Goal: Task Accomplishment & Management: Manage account settings

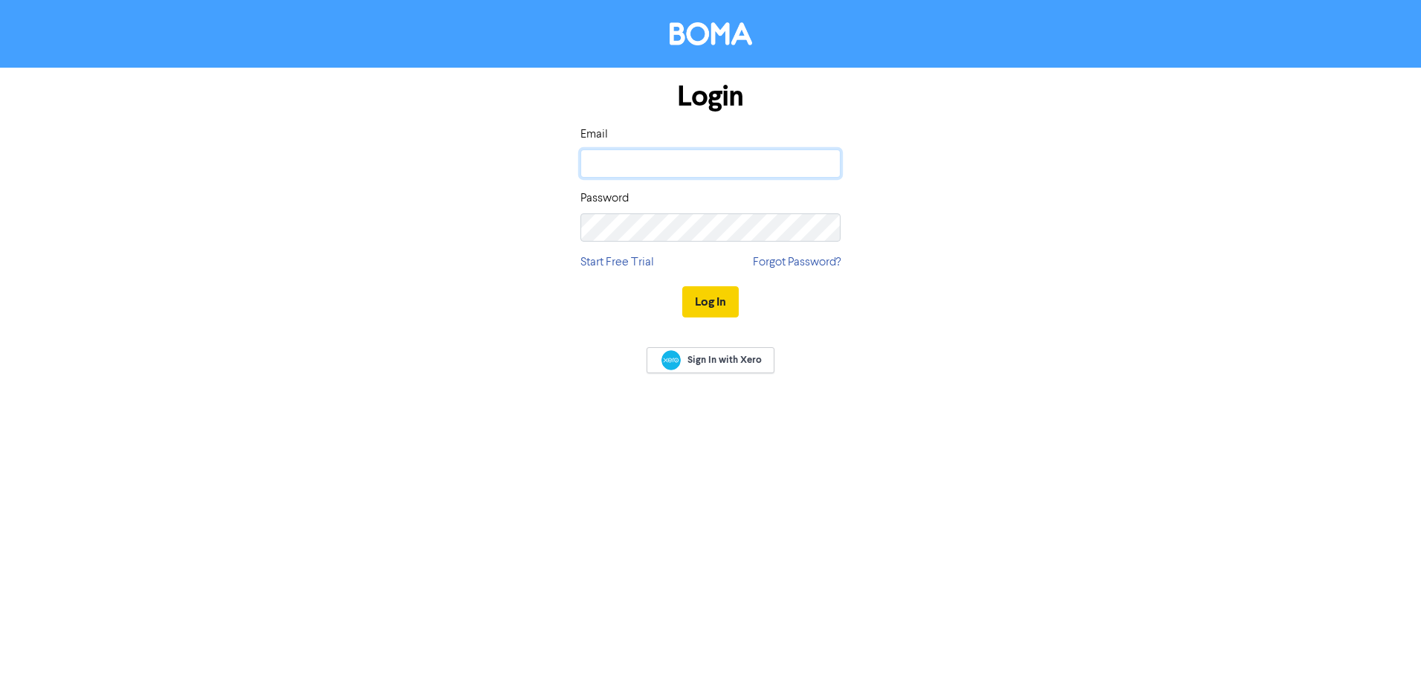
type input "[PERSON_NAME][EMAIL_ADDRESS][PERSON_NAME][DOMAIN_NAME]"
click at [722, 305] on button "Log In" at bounding box center [710, 301] width 56 height 31
click at [553, 225] on div "Login Email leah.newcombe@ashtonwheelans.co.nz Password Start Free Trial Forgot…" at bounding box center [710, 200] width 847 height 265
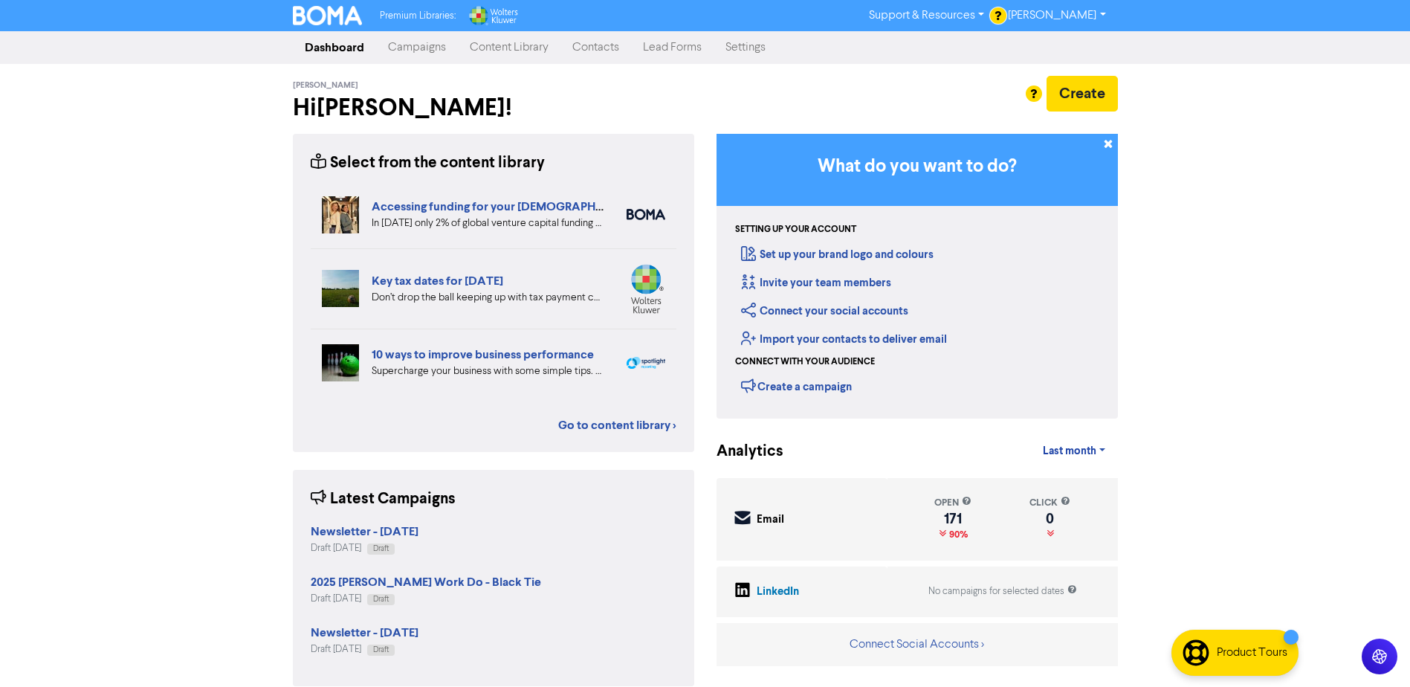
click at [433, 54] on link "Campaigns" at bounding box center [417, 48] width 82 height 30
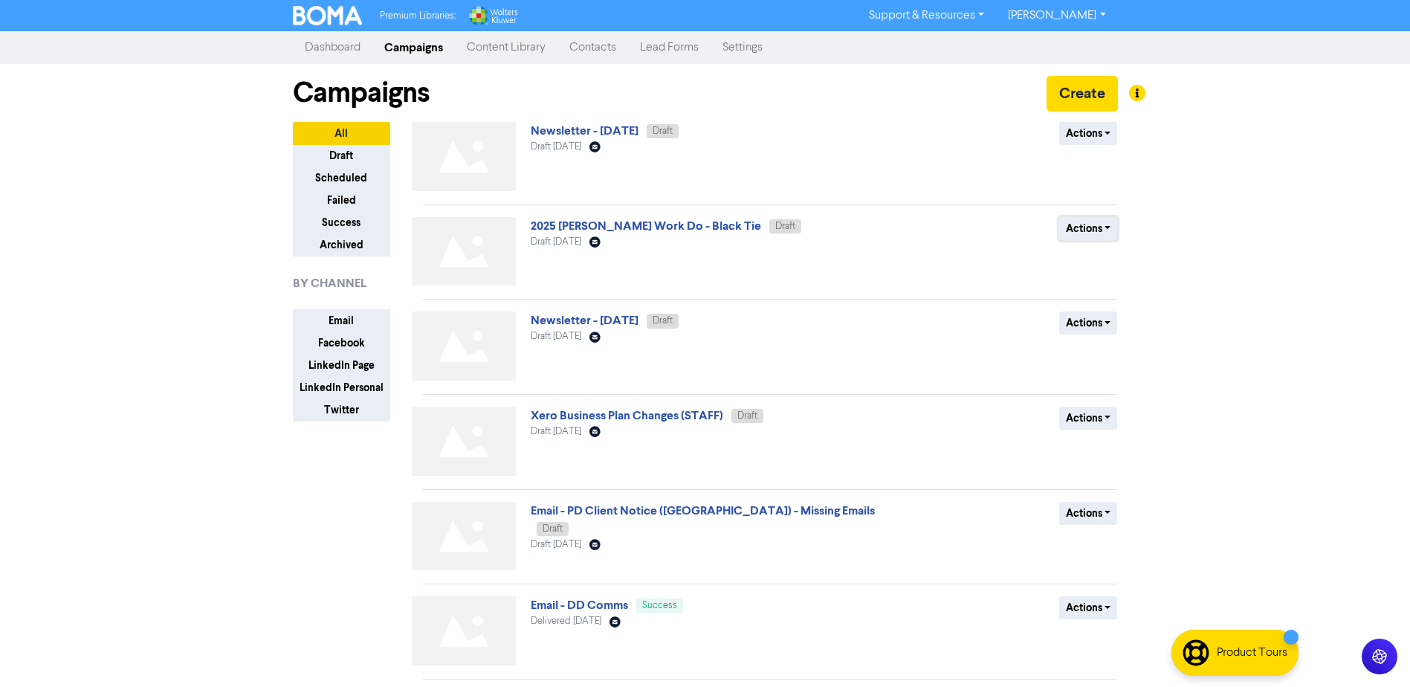
click at [1072, 231] on button "Actions" at bounding box center [1088, 228] width 59 height 23
drag, startPoint x: 1098, startPoint y: 291, endPoint x: 773, endPoint y: 263, distance: 326.0
click at [1098, 291] on button "Duplicate" at bounding box center [1118, 284] width 117 height 24
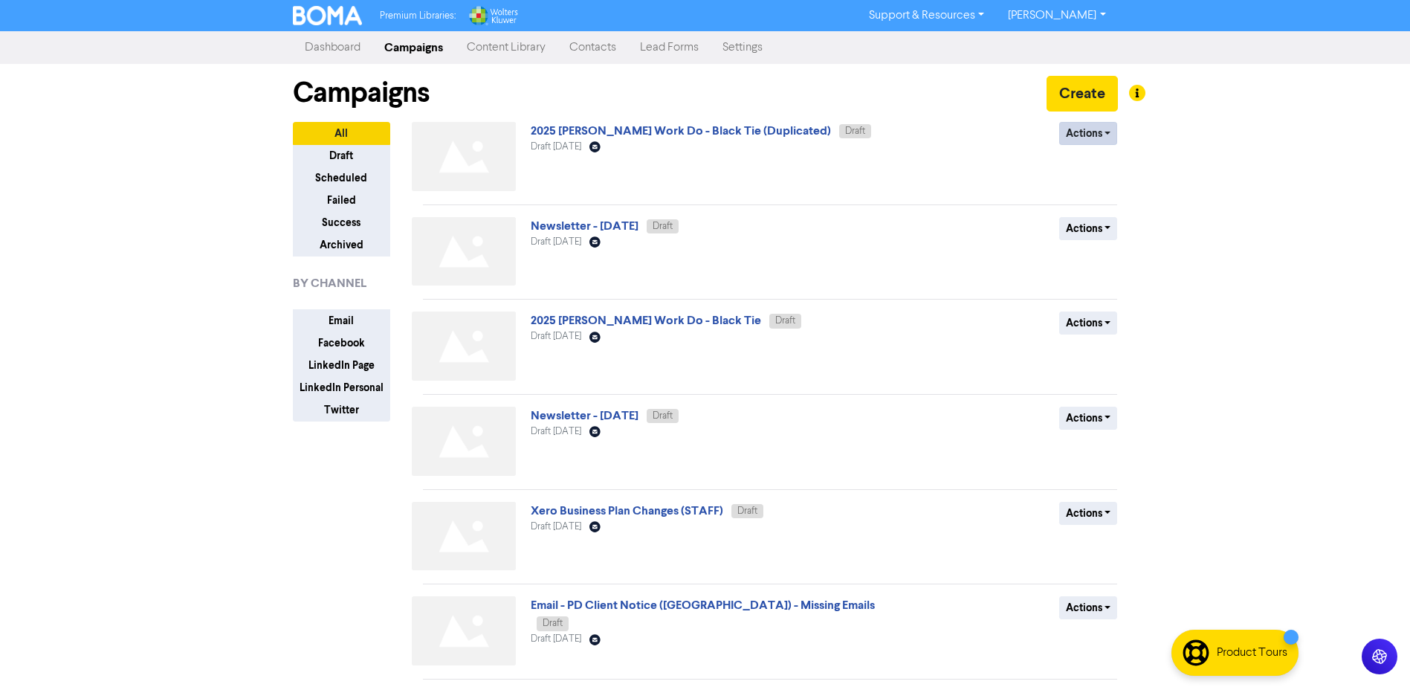
drag, startPoint x: 799, startPoint y: 129, endPoint x: 1073, endPoint y: 140, distance: 274.4
click at [1072, 142] on div "Actions Delete Duplicate Rename Archive" at bounding box center [1009, 159] width 239 height 75
click at [1075, 138] on button "Actions" at bounding box center [1088, 133] width 59 height 23
click at [1081, 207] on button "Rename" at bounding box center [1118, 213] width 117 height 24
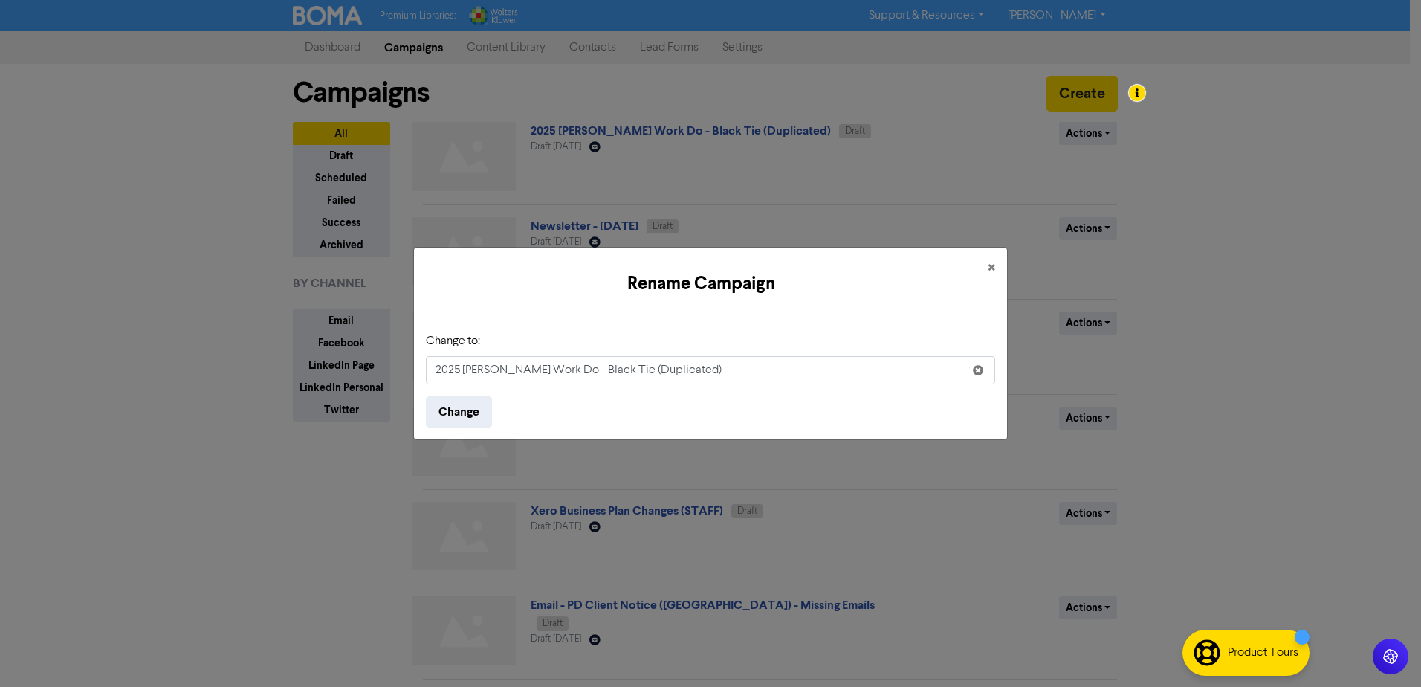
drag, startPoint x: 726, startPoint y: 369, endPoint x: 427, endPoint y: 366, distance: 298.8
click at [409, 363] on div "Rename Campaign × Change to: 2025 Ashton Wheelans Work Do - Black Tie (Duplicat…" at bounding box center [710, 343] width 1421 height 687
click at [555, 373] on input "2025 Ashton Wheelans Work Do - Black Tie (Duplicated)" at bounding box center [710, 370] width 569 height 28
click at [555, 367] on input "2025 Ashton Wheelans Work Do - Black Tie (Duplicated)" at bounding box center [710, 370] width 569 height 28
drag, startPoint x: 556, startPoint y: 367, endPoint x: 813, endPoint y: 371, distance: 257.2
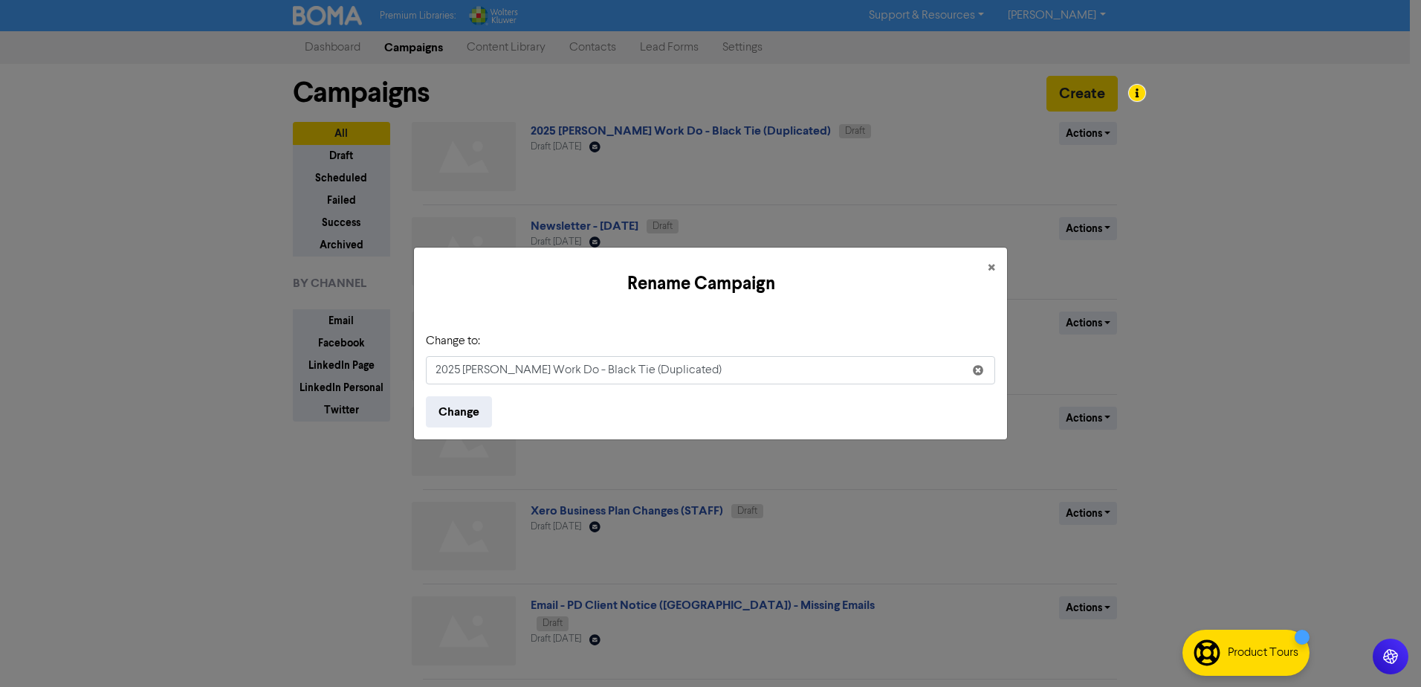
click at [813, 371] on input "2025 Ashton Wheelans Work Do - Black Tie (Duplicated)" at bounding box center [710, 370] width 569 height 28
type input "2025 [PERSON_NAME] Races Invite"
click at [471, 409] on button "Change" at bounding box center [459, 411] width 66 height 31
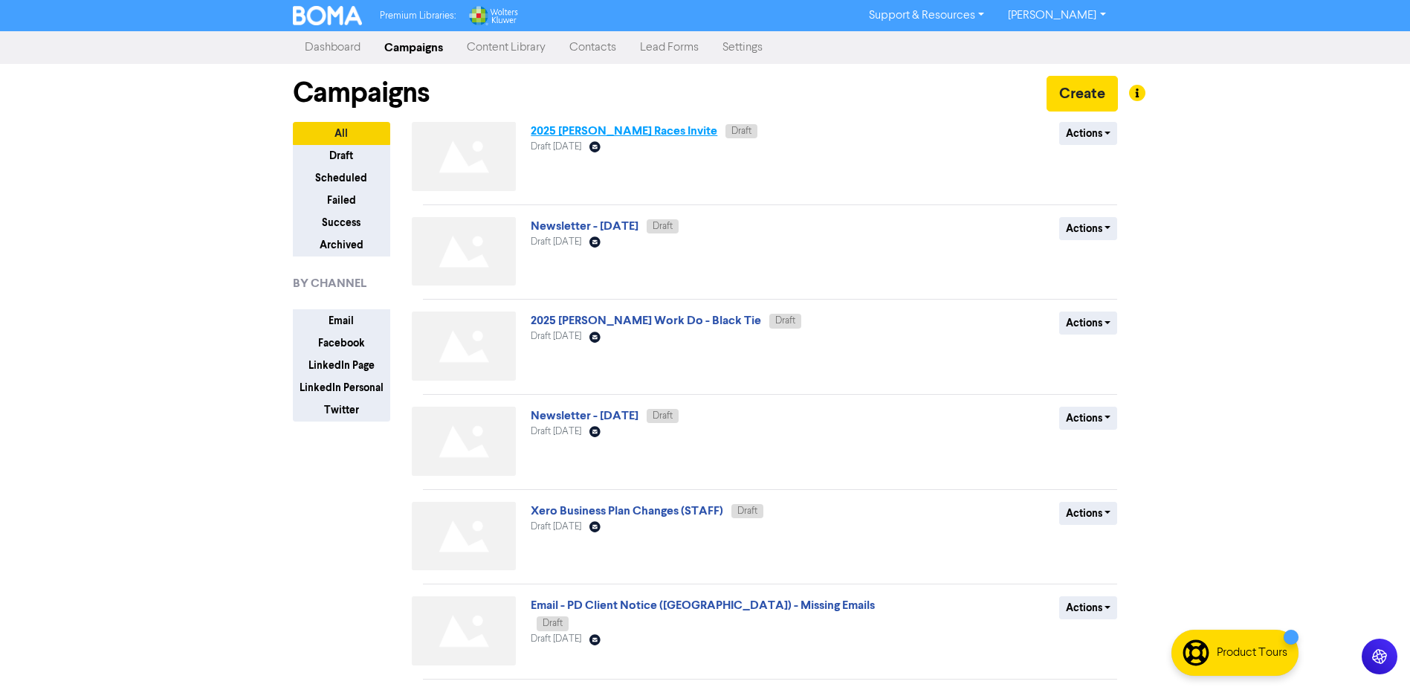
click at [687, 135] on link "2025 [PERSON_NAME] Races Invite" at bounding box center [624, 130] width 187 height 15
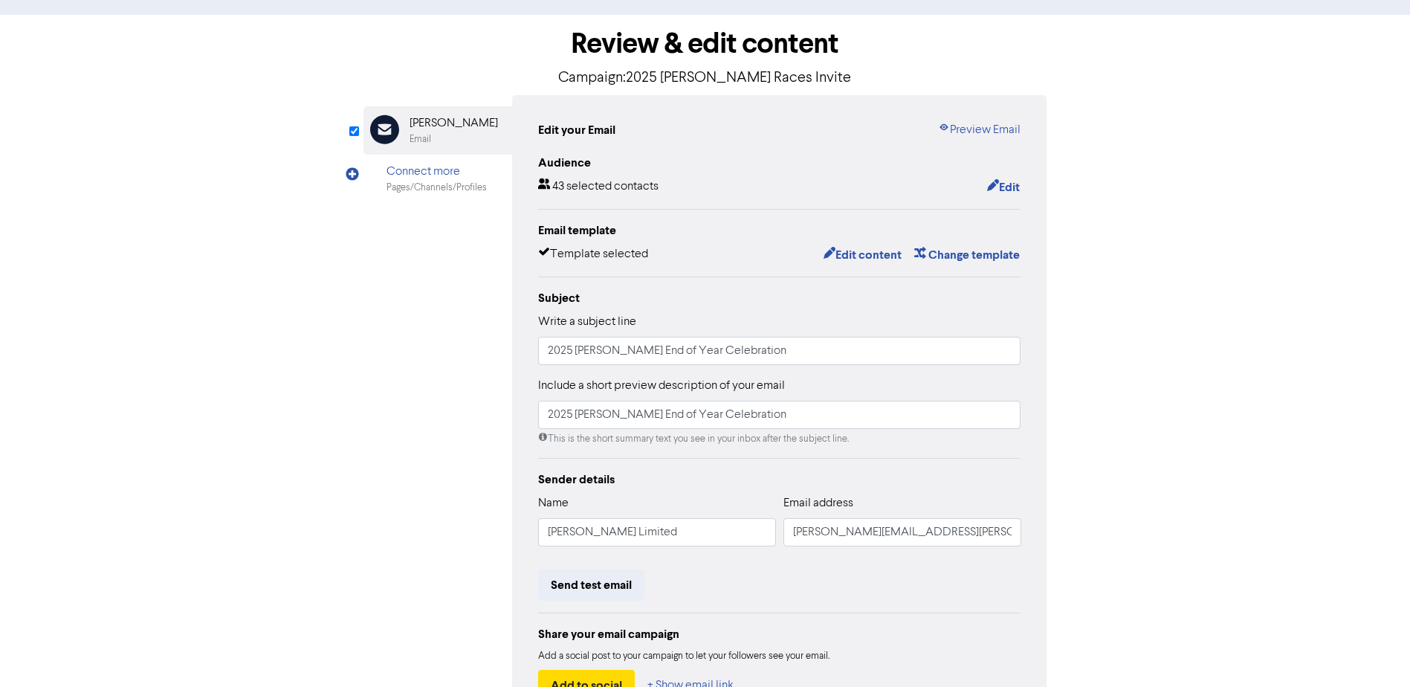
scroll to position [165, 0]
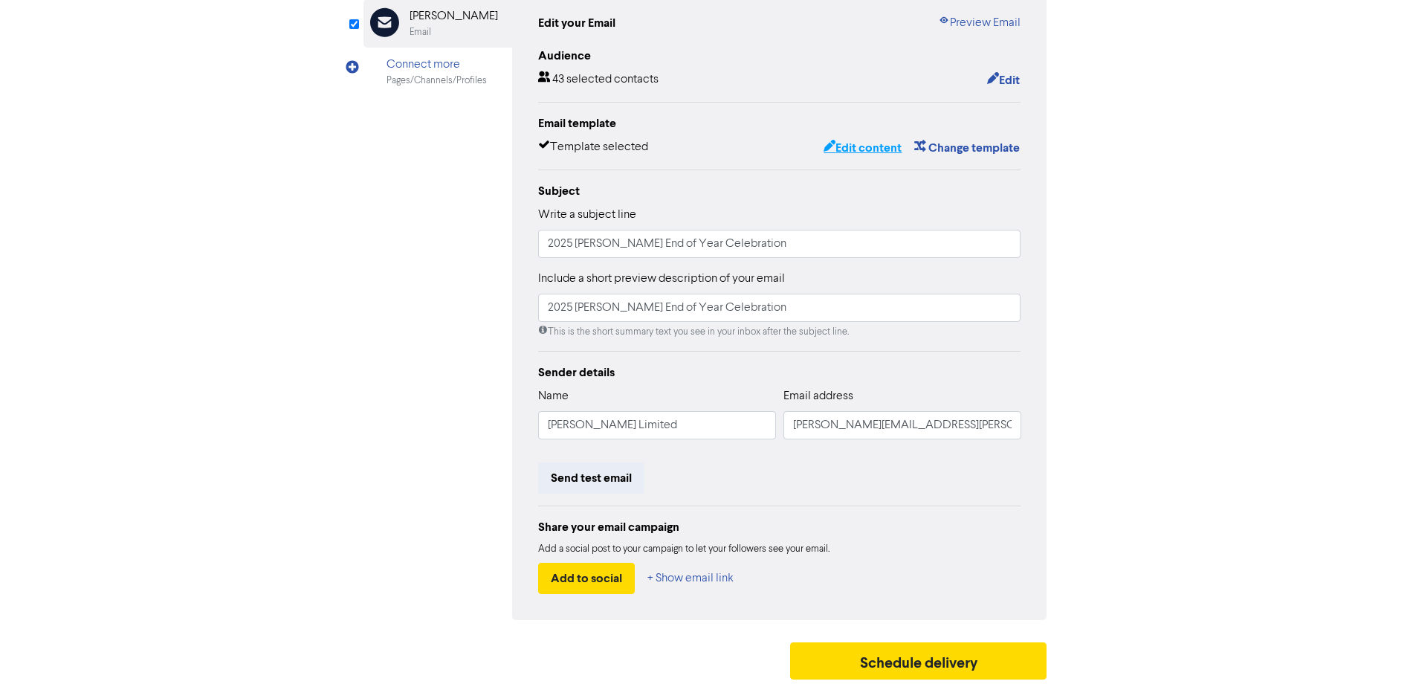
click at [864, 146] on button "Edit content" at bounding box center [863, 147] width 80 height 19
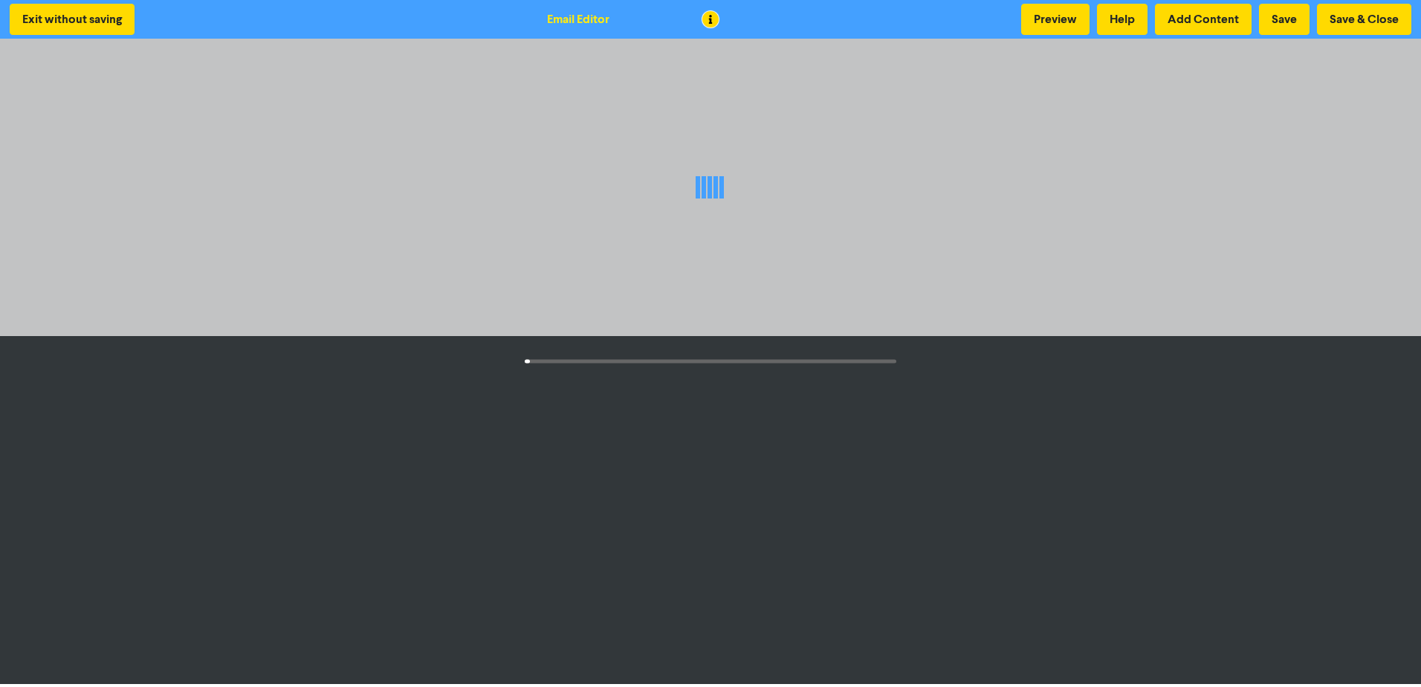
click at [825, 209] on div at bounding box center [710, 187] width 1421 height 171
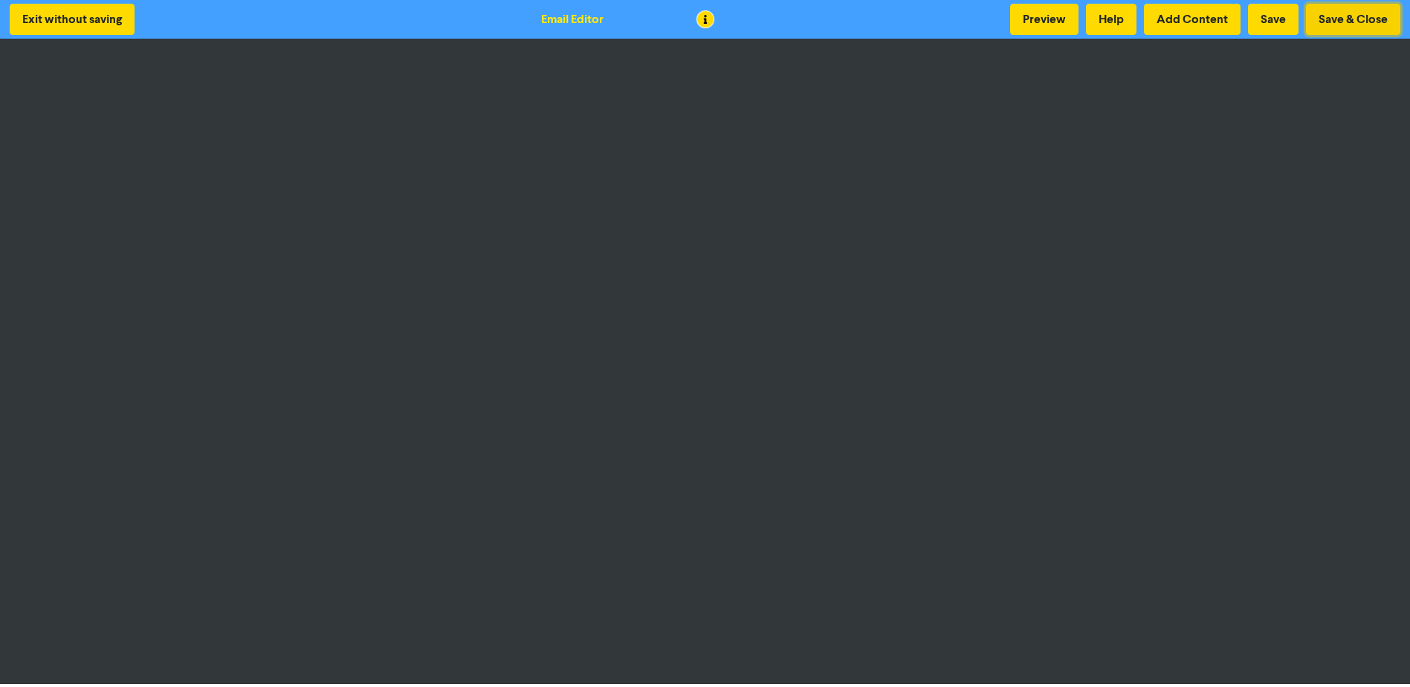
click at [1330, 17] on button "Save & Close" at bounding box center [1353, 19] width 94 height 31
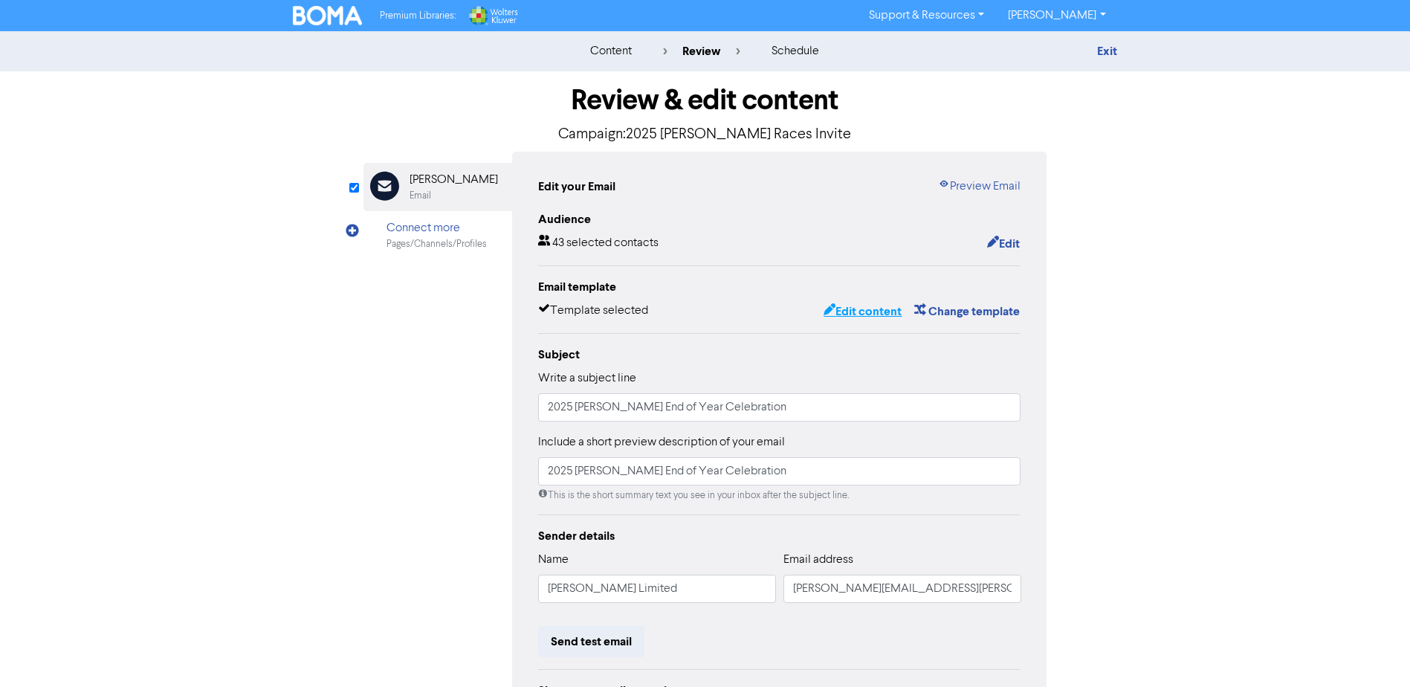
click at [849, 313] on button "Edit content" at bounding box center [863, 311] width 80 height 19
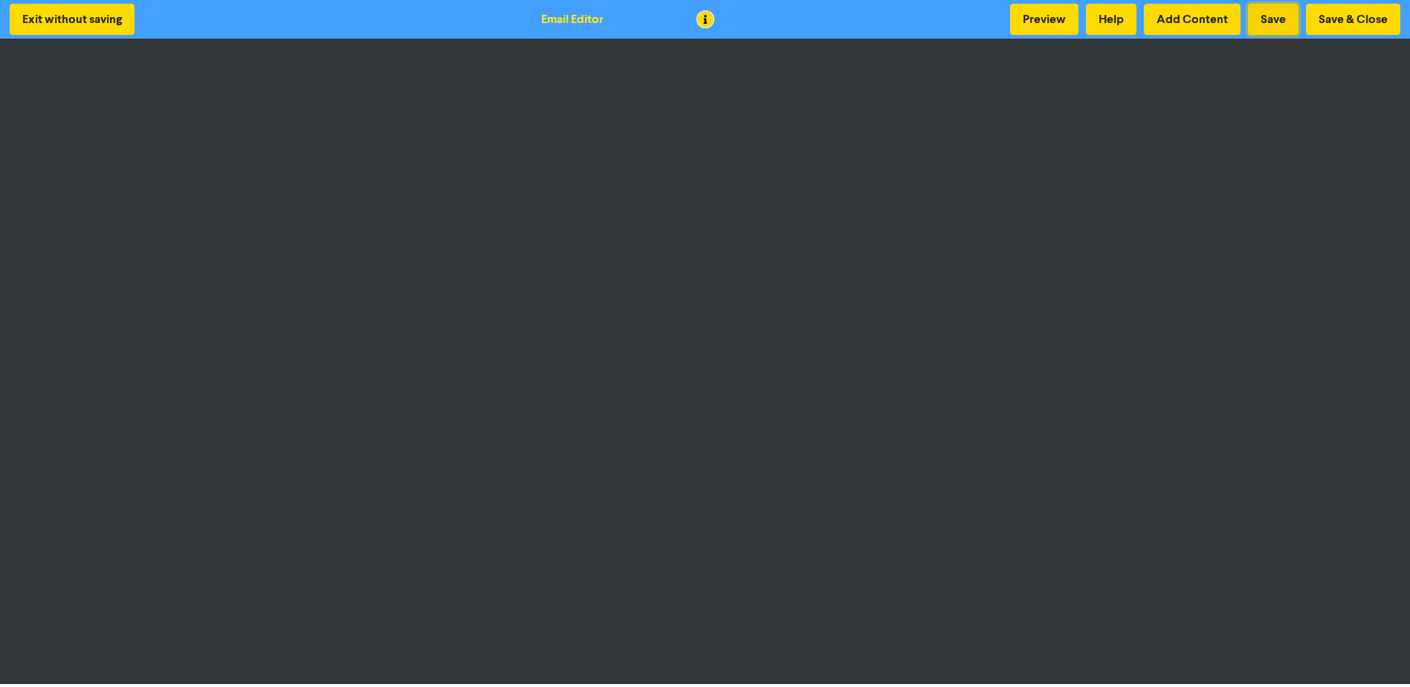
click at [1276, 19] on button "Save" at bounding box center [1273, 19] width 51 height 31
click at [1032, 16] on button "Preview" at bounding box center [1044, 19] width 68 height 31
click at [1266, 22] on button "Save" at bounding box center [1273, 19] width 51 height 31
click at [1357, 24] on button "Save & Close" at bounding box center [1353, 19] width 94 height 31
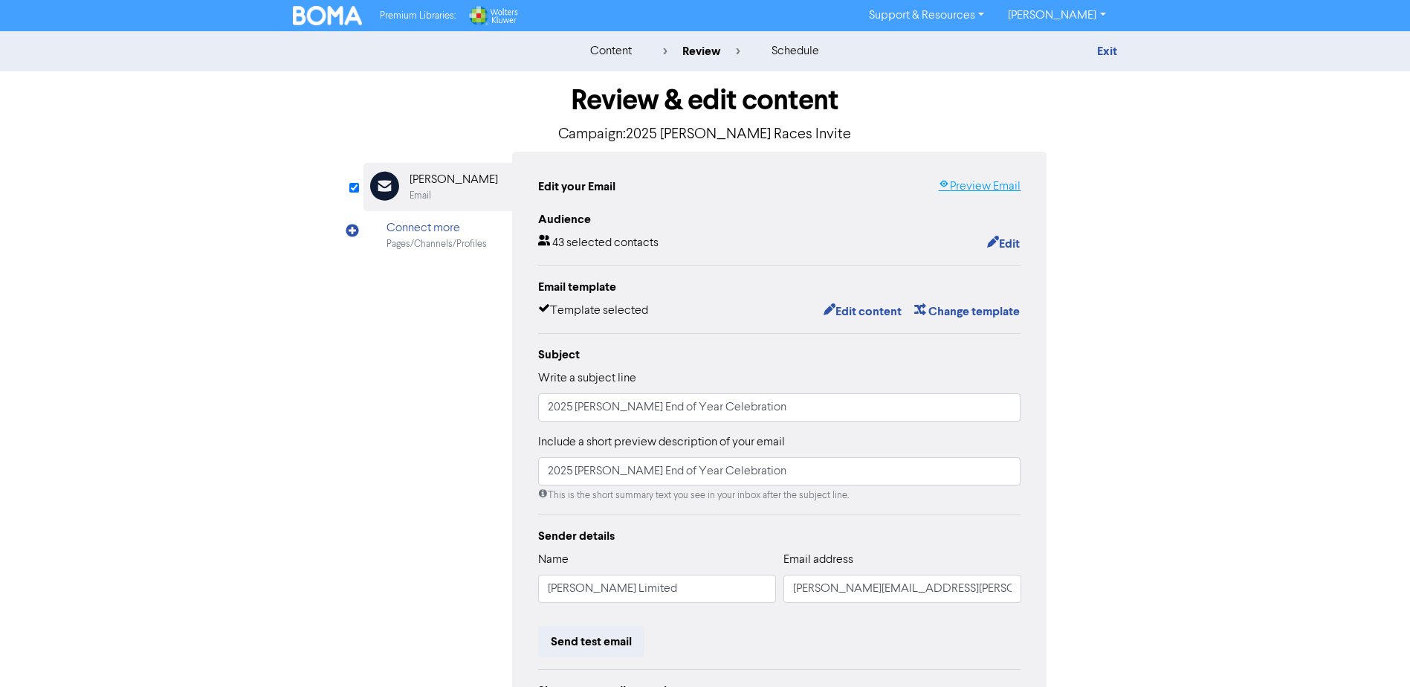
click at [977, 189] on link "Preview Email" at bounding box center [979, 187] width 82 height 18
click at [873, 327] on div "Audience 43 selected contacts Edit Email template Template selected Edit conten…" at bounding box center [779, 483] width 483 height 547
click at [869, 315] on button "Edit content" at bounding box center [863, 311] width 80 height 19
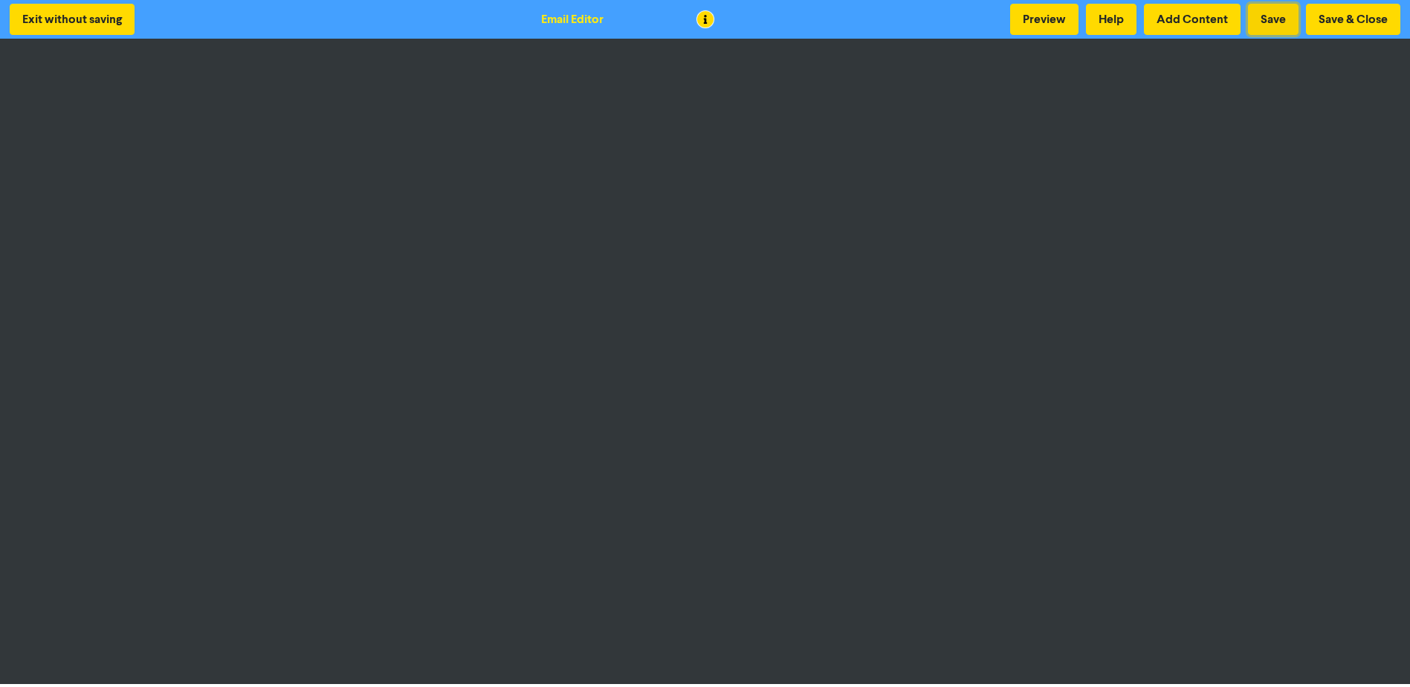
click at [1283, 26] on button "Save" at bounding box center [1273, 19] width 51 height 31
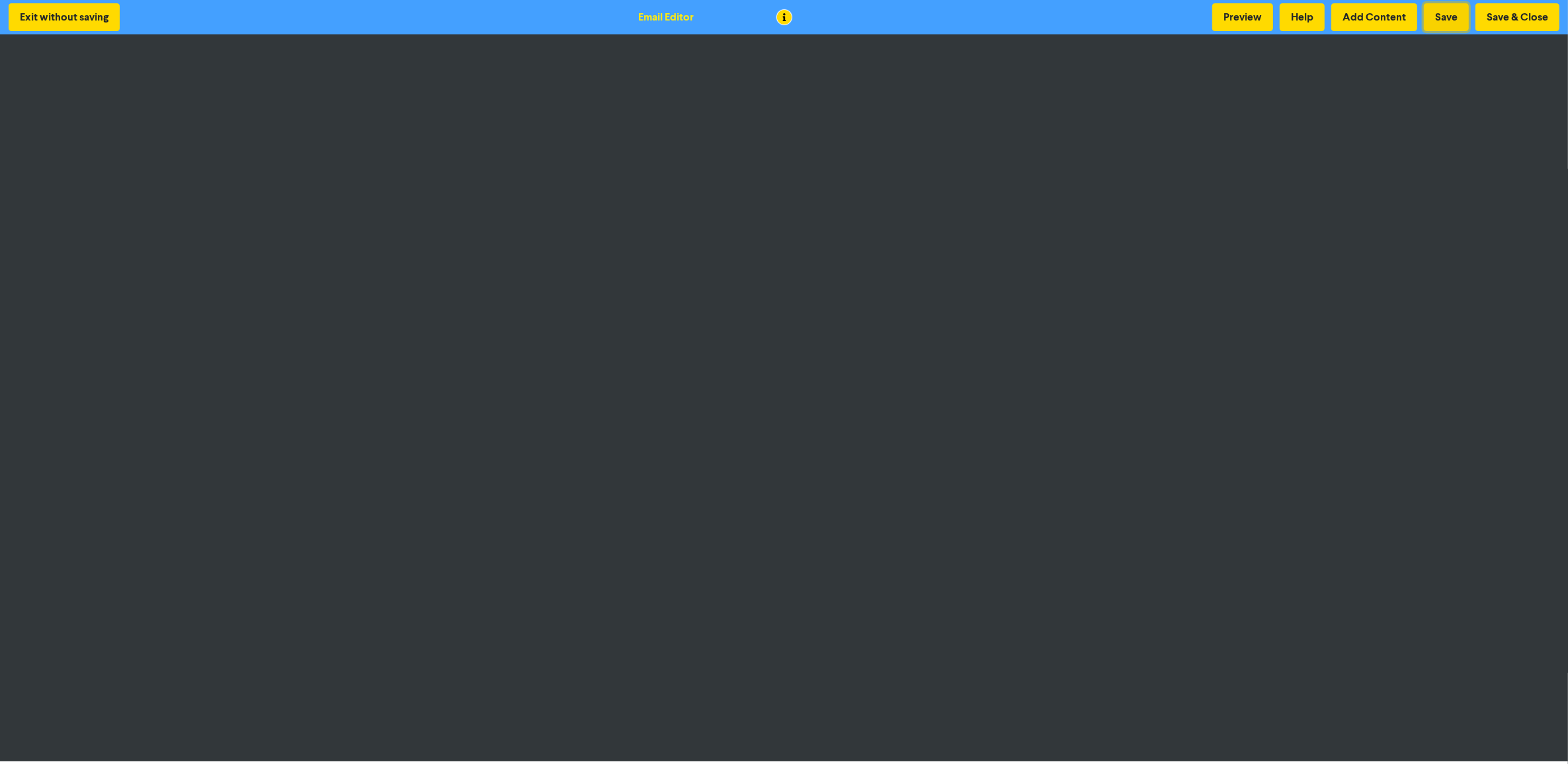
click at [1264, 20] on button "Save" at bounding box center [1446, 17] width 45 height 28
drag, startPoint x: 1515, startPoint y: 17, endPoint x: 1513, endPoint y: 27, distance: 10.2
click at [1264, 17] on button "Save & Close" at bounding box center [1517, 17] width 84 height 28
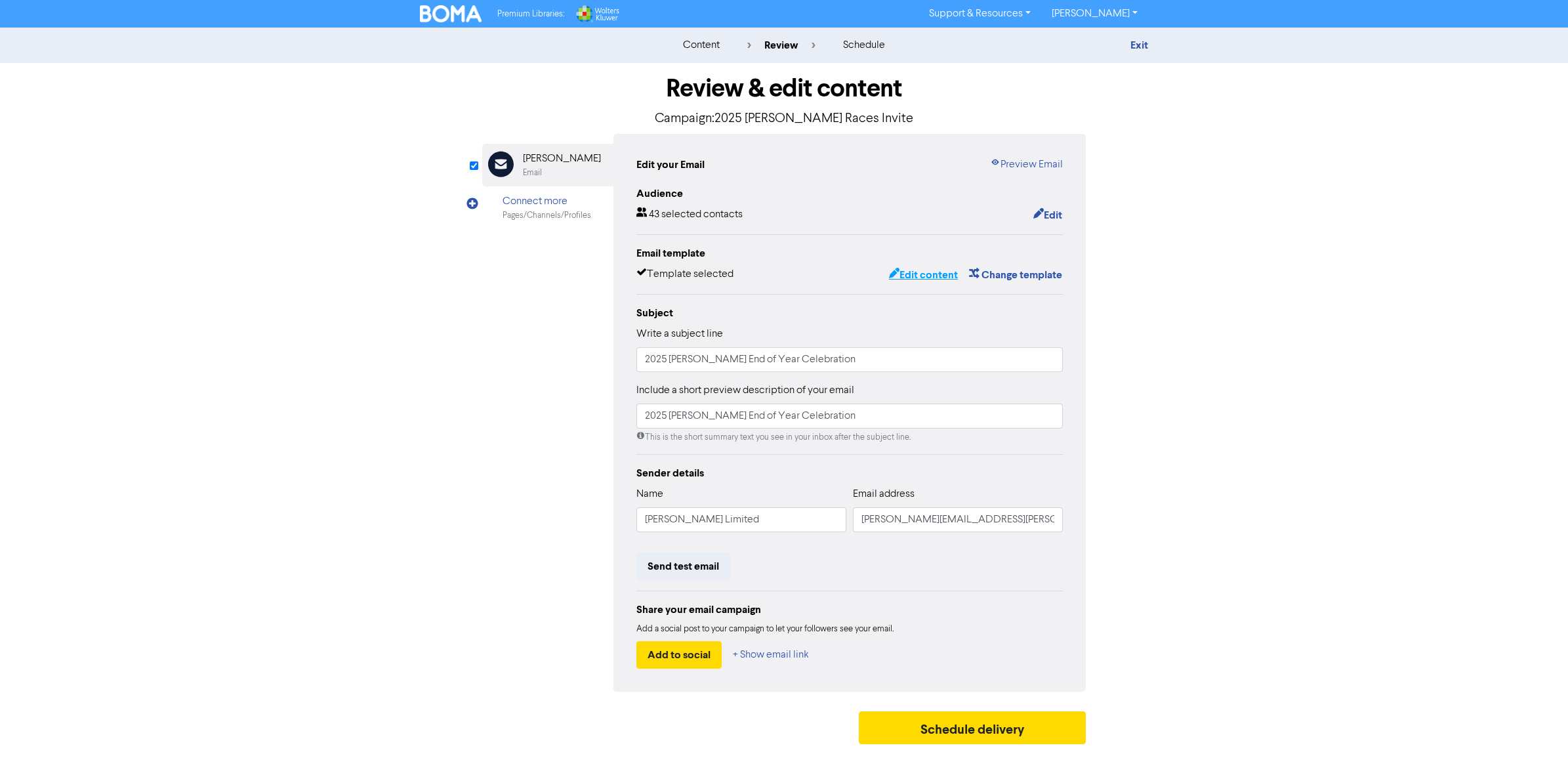
click at [908, 269] on button "Edit content" at bounding box center [923, 275] width 71 height 17
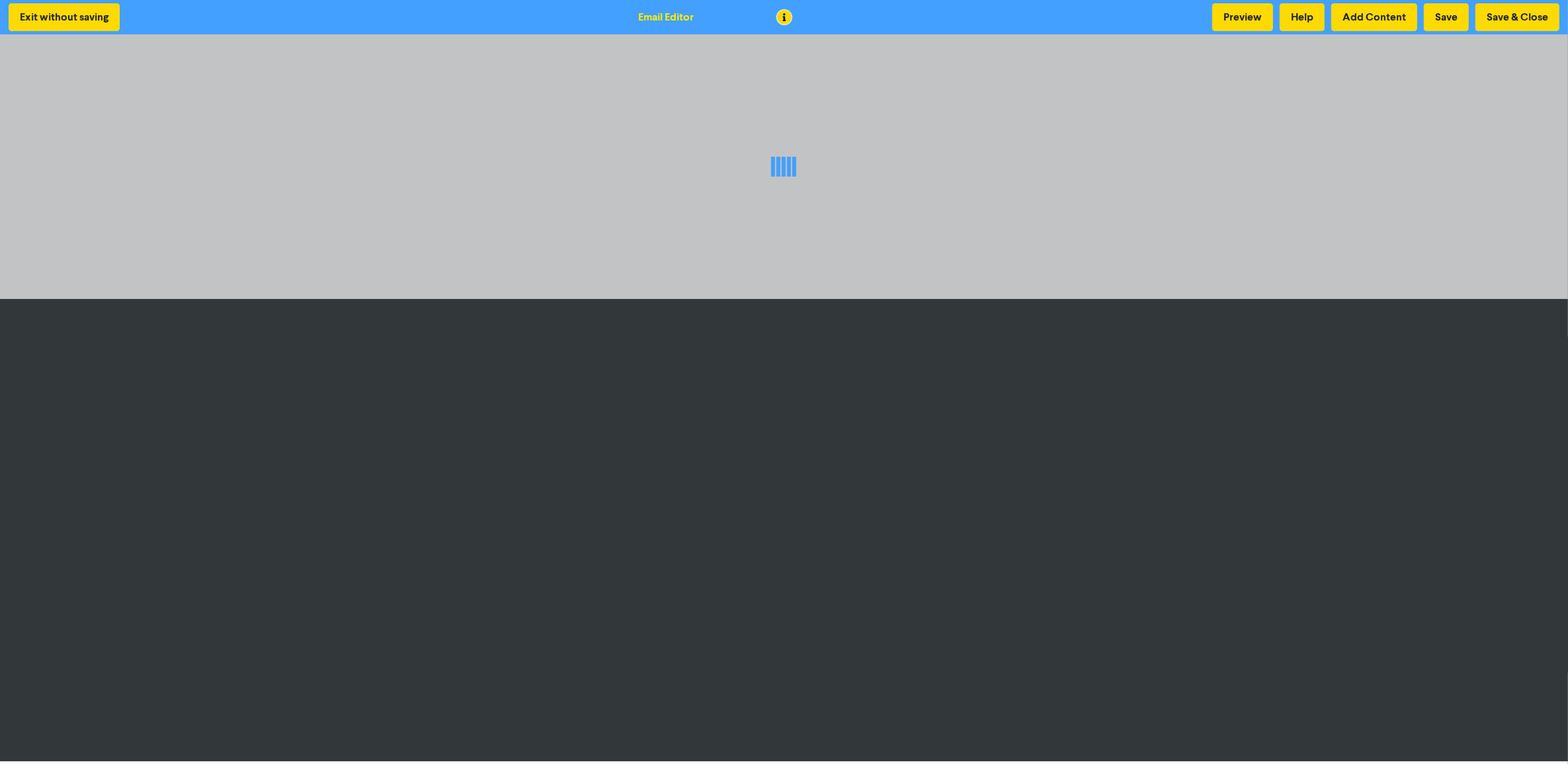
scroll to position [1, 0]
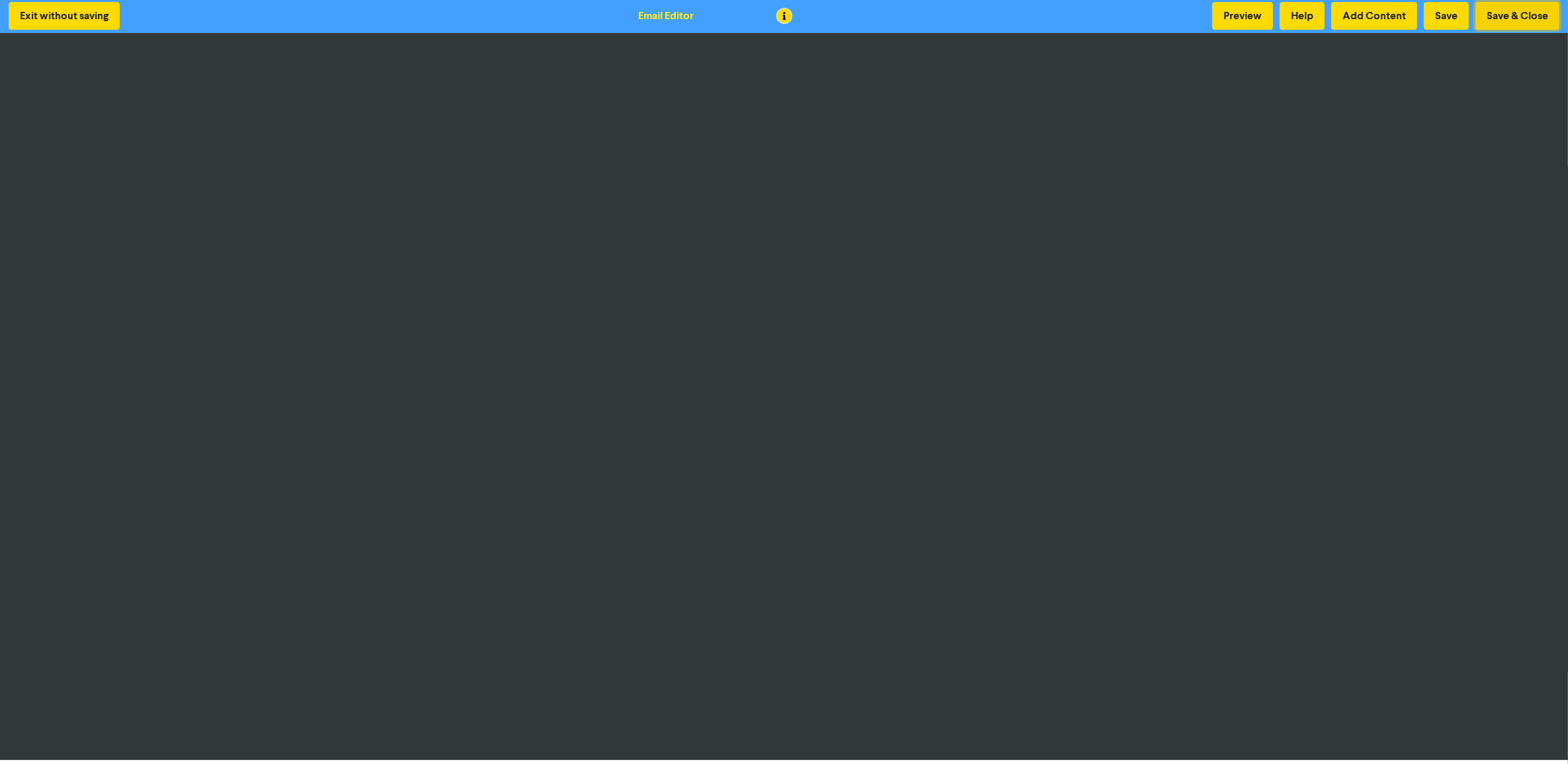
drag, startPoint x: 1495, startPoint y: 11, endPoint x: 1477, endPoint y: 14, distance: 18.2
click at [1264, 11] on button "Save & Close" at bounding box center [1517, 15] width 84 height 28
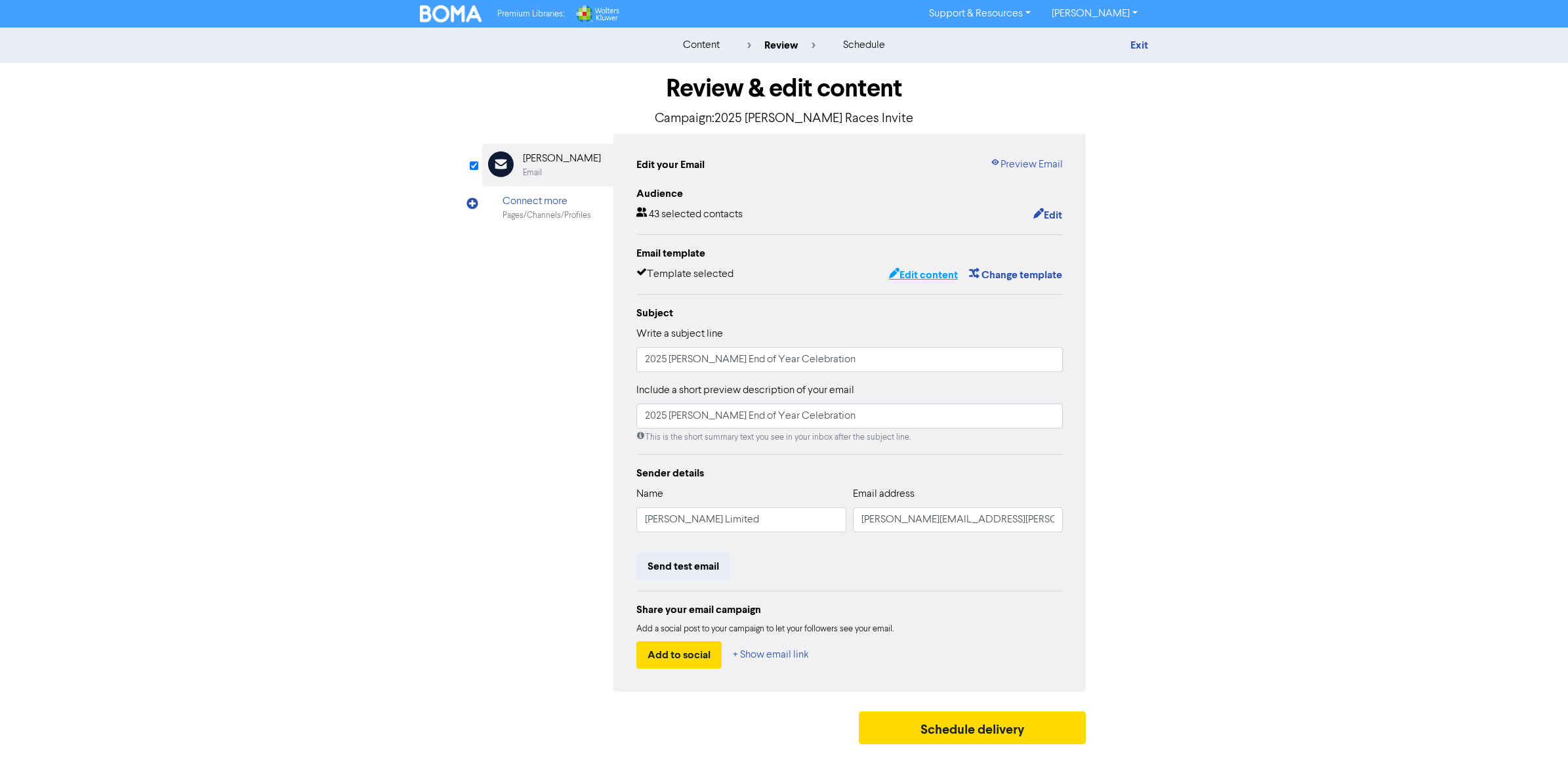
click at [914, 276] on button "Edit content" at bounding box center [923, 275] width 71 height 17
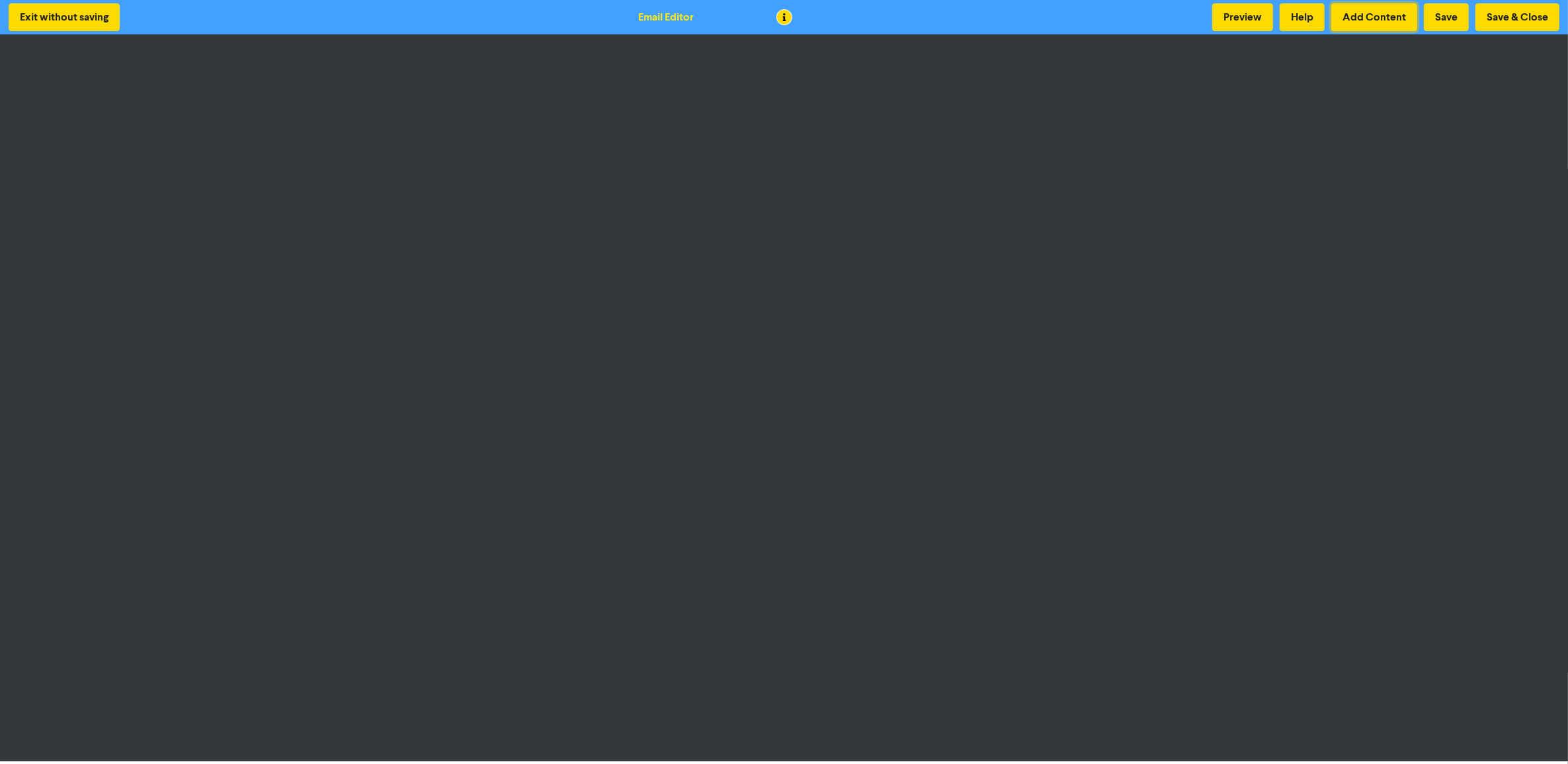
click at [1264, 30] on button "Add Content" at bounding box center [1374, 17] width 86 height 28
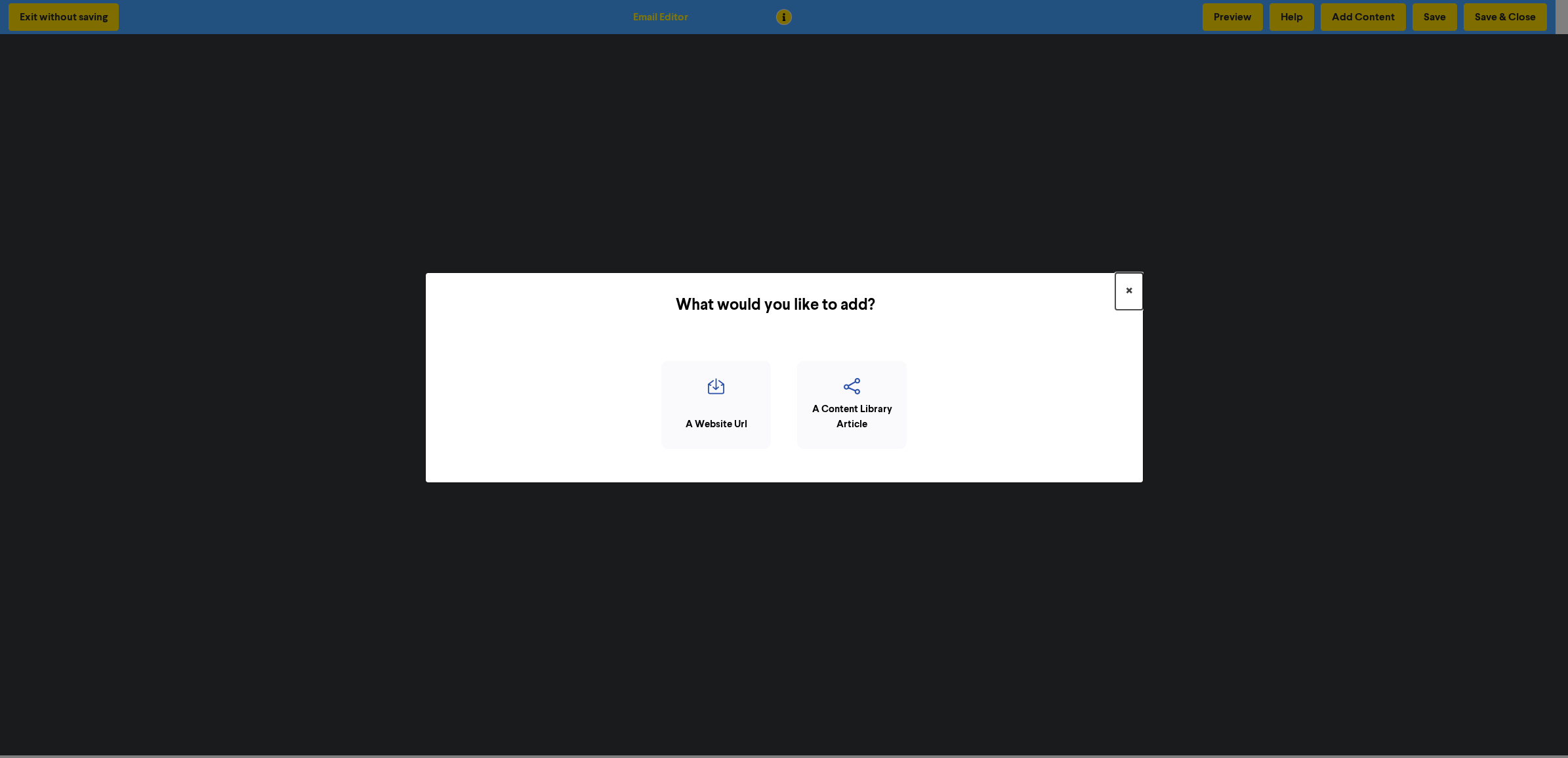
click at [1135, 294] on button "×" at bounding box center [1128, 292] width 27 height 37
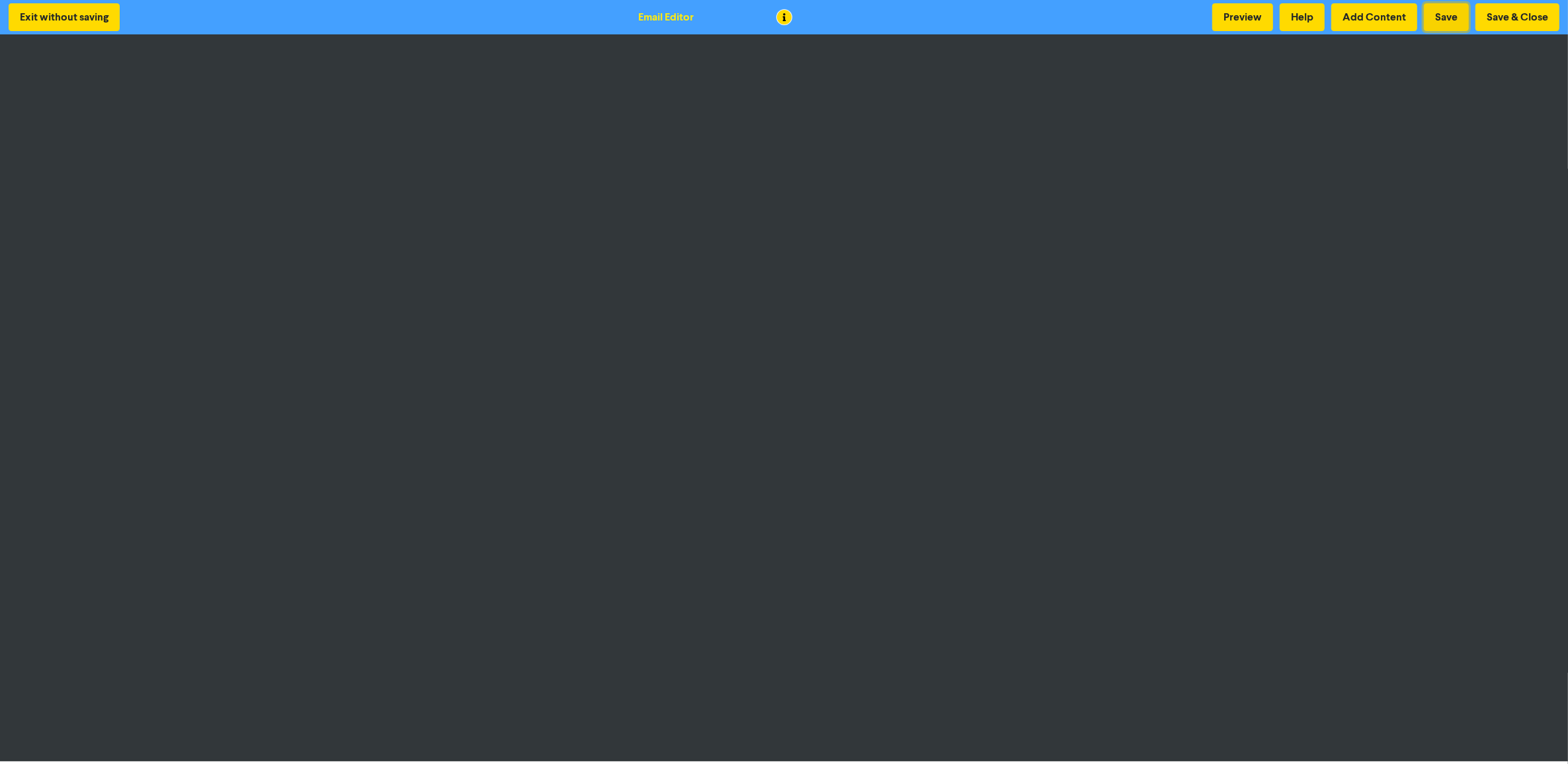
click at [1264, 8] on button "Save" at bounding box center [1446, 17] width 45 height 28
click at [1264, 18] on button "Save & Close" at bounding box center [1517, 17] width 84 height 28
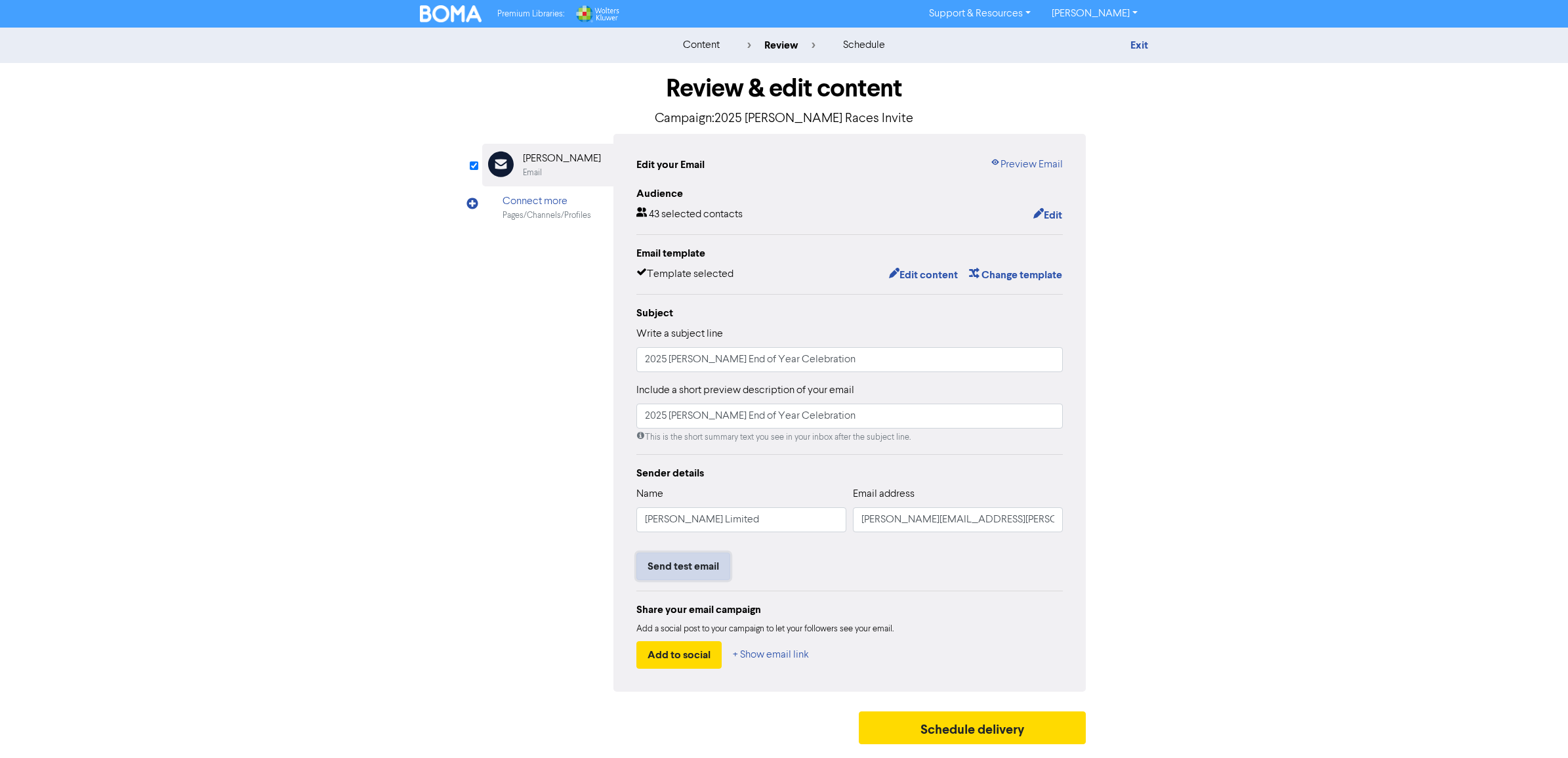
click at [703, 577] on button "Send test email" at bounding box center [683, 566] width 94 height 27
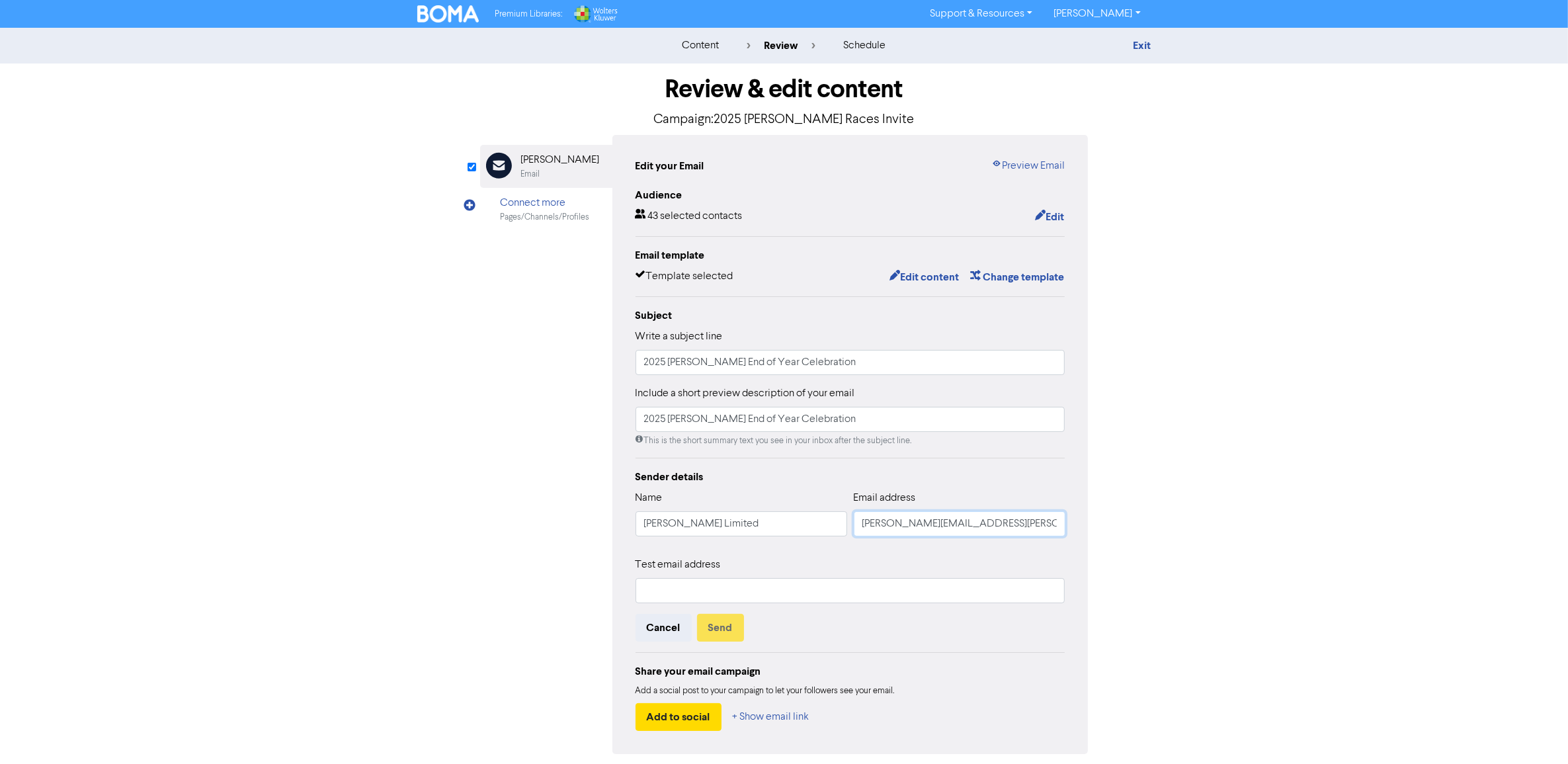
drag, startPoint x: 982, startPoint y: 520, endPoint x: 801, endPoint y: 543, distance: 182.5
click at [792, 514] on div "Name Ashton Wheelans Limited Email address sarah.fuller@ashtonwheelans.co.nz" at bounding box center [850, 519] width 430 height 57
click at [668, 594] on input "text" at bounding box center [850, 591] width 430 height 25
paste input "sarah.fuller@ashtonwheelans.co.nz"
type input "sarah.fuller@ashtonwheelans.co.nz"
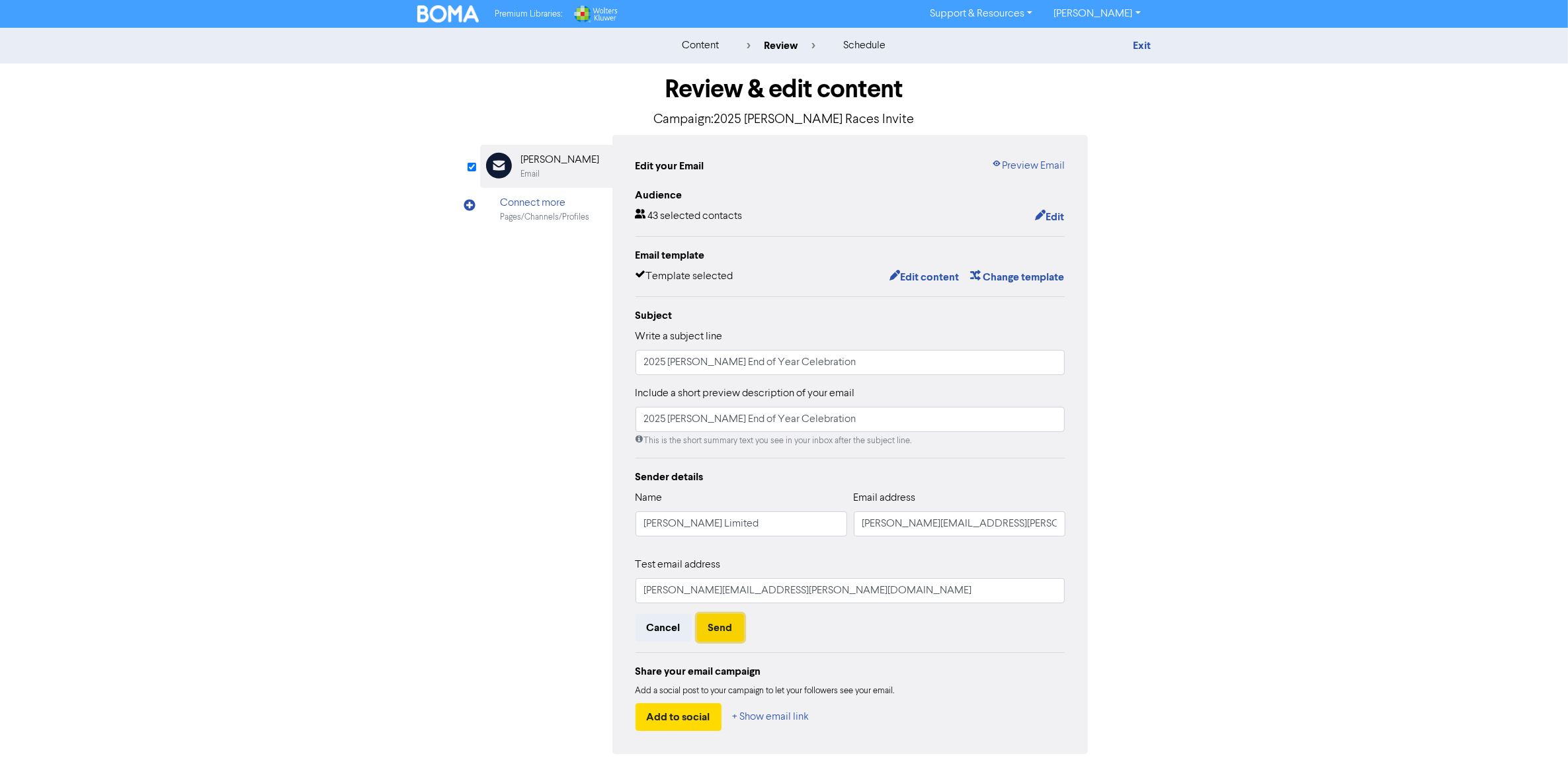
click at [731, 611] on button "Send" at bounding box center [720, 628] width 47 height 28
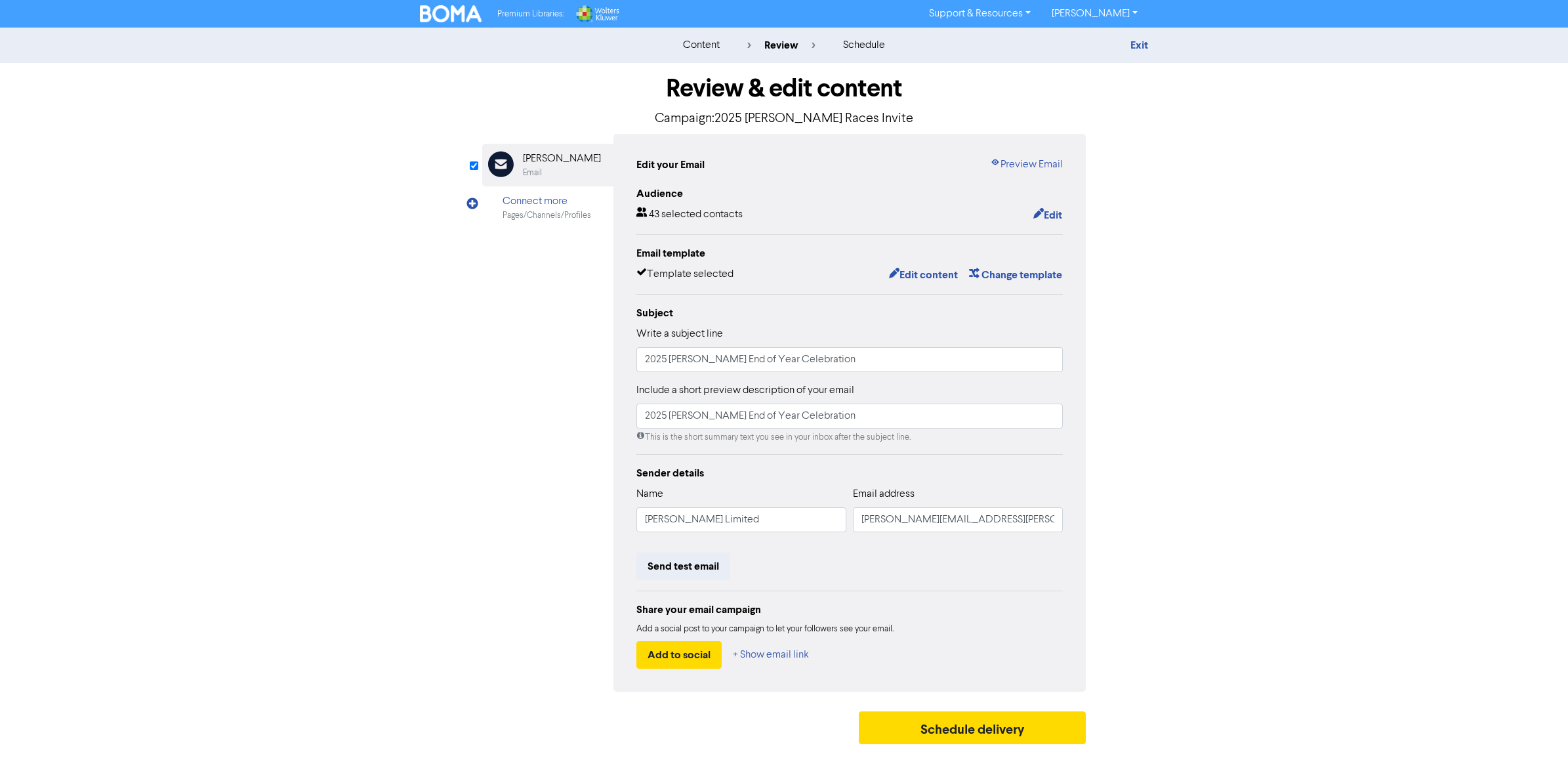
drag, startPoint x: 1006, startPoint y: 151, endPoint x: 1003, endPoint y: 163, distance: 12.4
click at [1008, 155] on div "Edit your Email Preview Email Audience 43 selected contacts Edit Email template…" at bounding box center [849, 413] width 472 height 558
click at [1003, 163] on link "Preview Email" at bounding box center [1026, 165] width 72 height 16
click at [699, 577] on button "Send test email" at bounding box center [683, 566] width 94 height 27
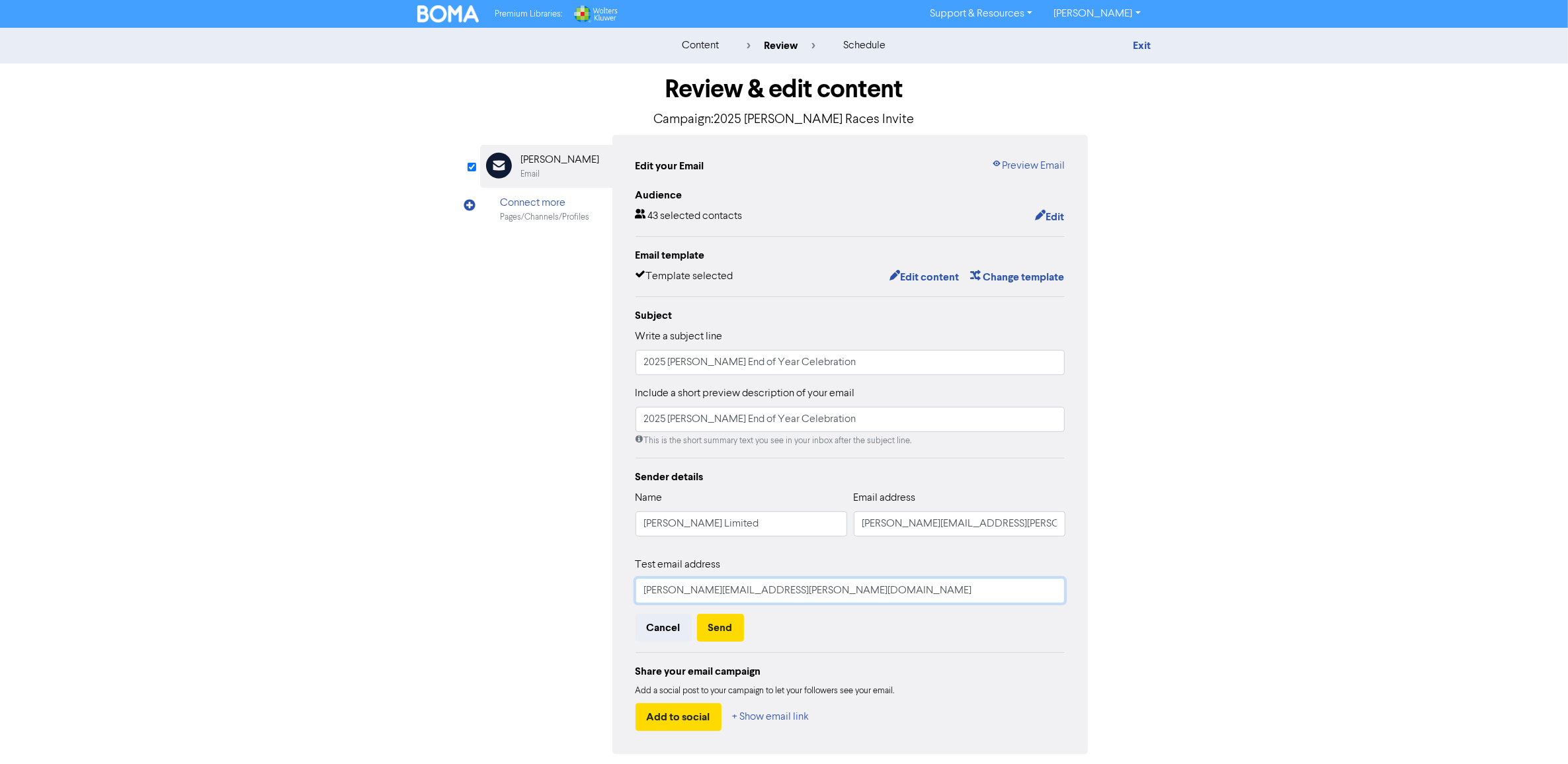
drag, startPoint x: 691, startPoint y: 594, endPoint x: 595, endPoint y: 601, distance: 96.3
click at [595, 601] on div "Email Created with Sketch. Ashton Wheelans Email Connect more Pages/Channels/Pr…" at bounding box center [785, 445] width 609 height 620
type input "leah.newcombe@ashtonwheelans.co.nz"
click at [720, 611] on button "Send" at bounding box center [720, 628] width 47 height 28
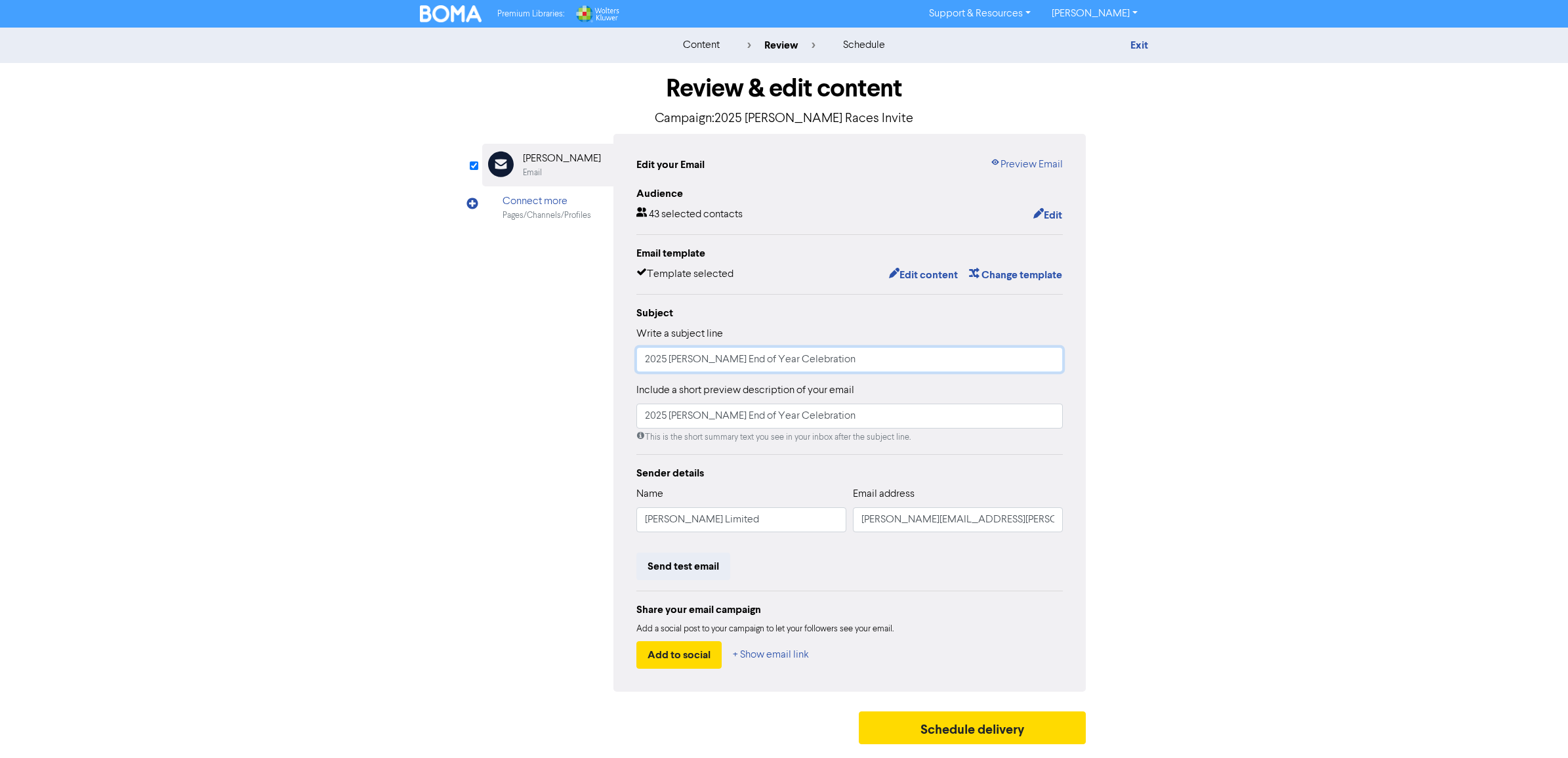
drag, startPoint x: 893, startPoint y: 365, endPoint x: 751, endPoint y: 360, distance: 142.1
click at [751, 360] on input "2025 Ashton Wheelans End of Year Celebration" at bounding box center [849, 360] width 426 height 25
drag, startPoint x: 856, startPoint y: 360, endPoint x: 515, endPoint y: 334, distance: 342.0
click at [515, 334] on div "Email Created with Sketch. Ashton Wheelans Email Connect more Pages/Channels/Pr…" at bounding box center [784, 413] width 604 height 558
type input "2025 Ashton Wheelans Day at the Races"
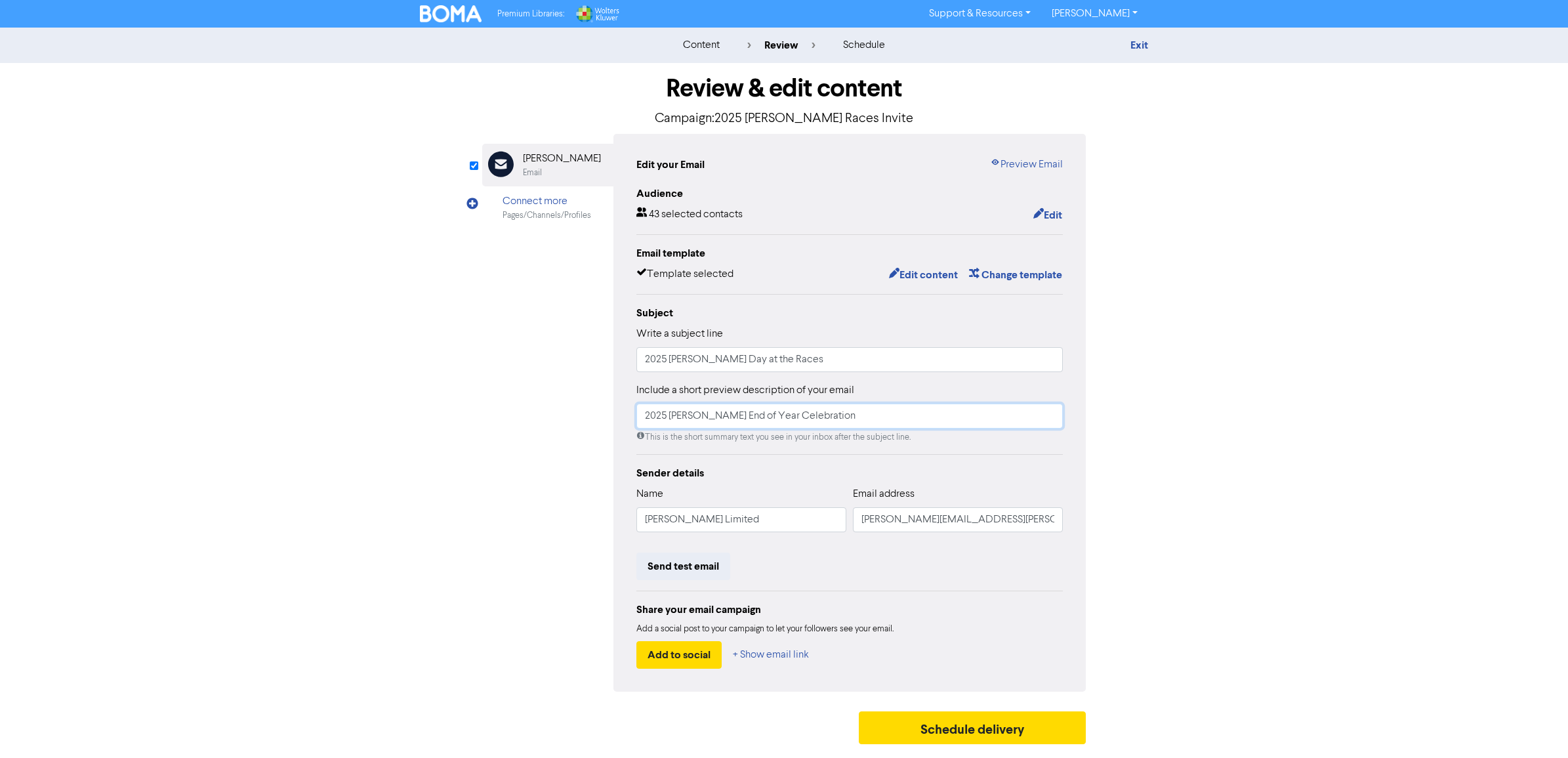
drag, startPoint x: 921, startPoint y: 415, endPoint x: 566, endPoint y: 401, distance: 355.3
click at [569, 406] on div "Email Created with Sketch. Ashton Wheelans Email Connect more Pages/Channels/Pr…" at bounding box center [784, 413] width 604 height 558
paste input "Day at the Races"
type input "2025 Ashton Wheelans Day at the Races"
drag, startPoint x: 780, startPoint y: 362, endPoint x: 791, endPoint y: 360, distance: 11.2
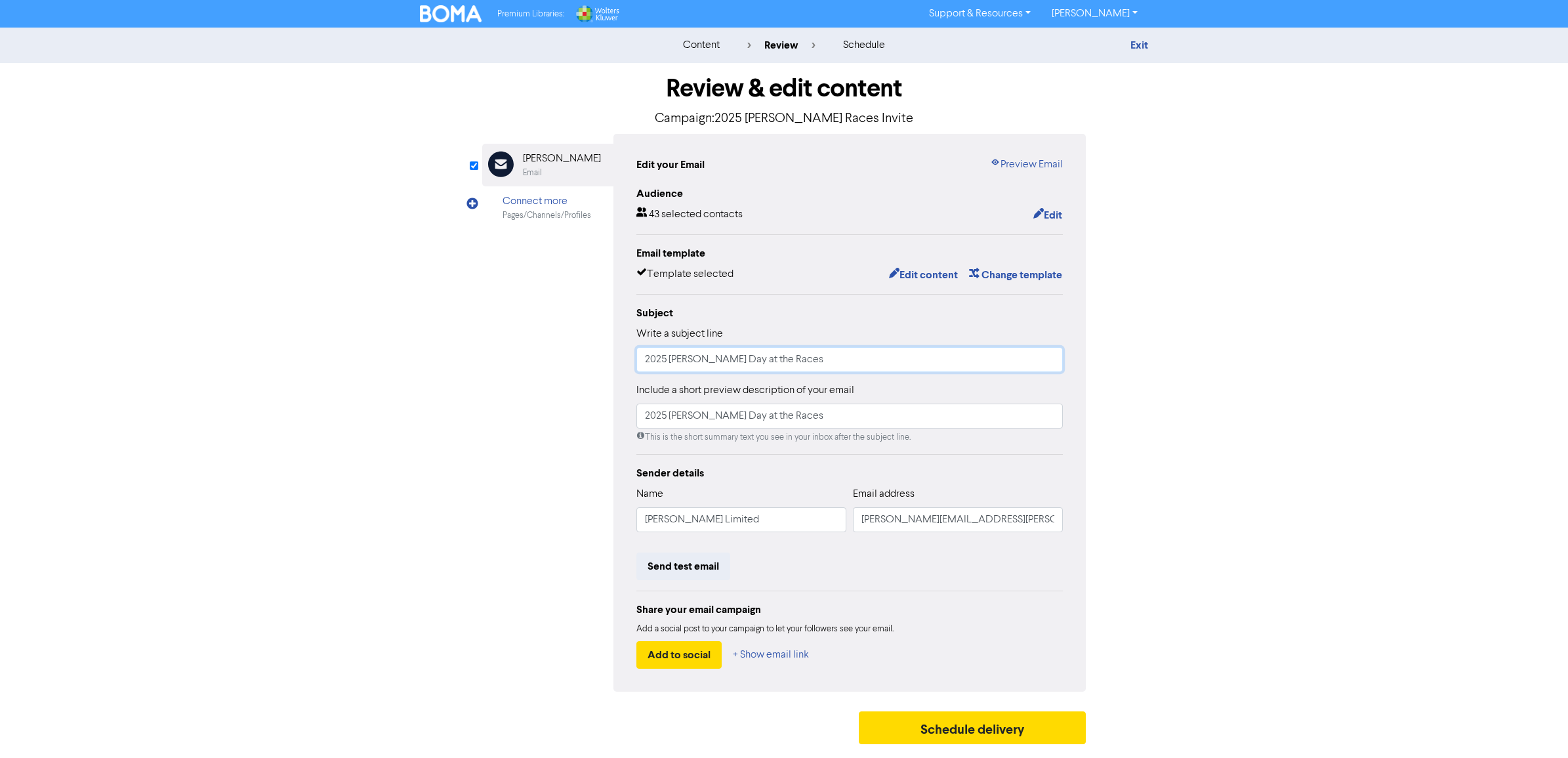
click at [783, 361] on input "2025 Ashton Wheelans Day at the Races" at bounding box center [849, 360] width 426 height 25
drag, startPoint x: 837, startPoint y: 357, endPoint x: 752, endPoint y: 361, distance: 85.1
click at [752, 361] on input "2025 Ashton Wheelans Day at the Races" at bounding box center [849, 360] width 426 height 25
click at [824, 363] on input "2025 Ashton Wheelans Day at the Races" at bounding box center [849, 360] width 426 height 25
drag, startPoint x: 844, startPoint y: 361, endPoint x: 770, endPoint y: 360, distance: 74.0
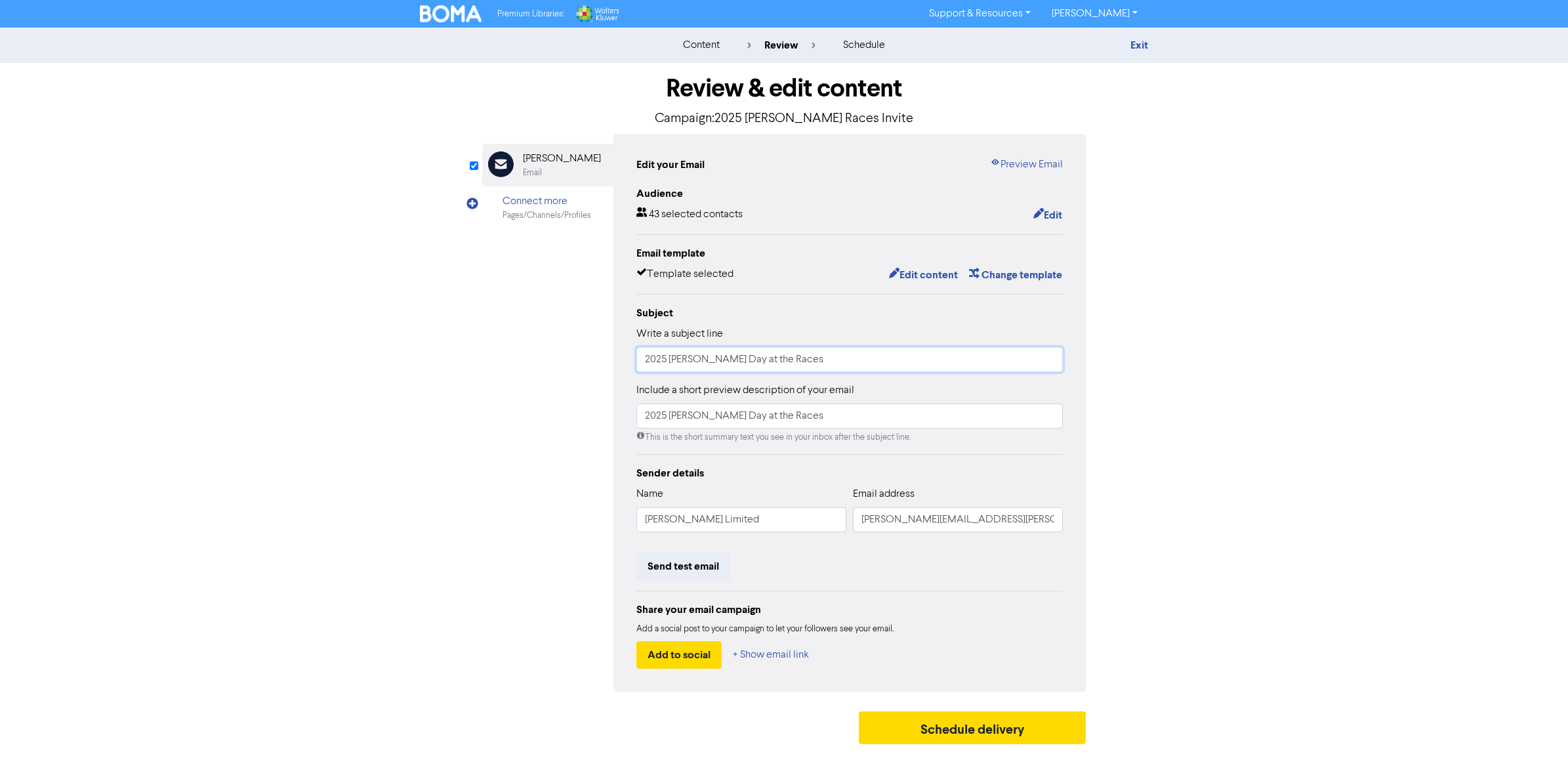
click at [770, 360] on input "2025 Ashton Wheelans Day at the Races" at bounding box center [849, 360] width 426 height 25
click at [811, 415] on input "2025 Ashton Wheelans Day at the Races" at bounding box center [849, 416] width 426 height 25
drag, startPoint x: 670, startPoint y: 360, endPoint x: 592, endPoint y: 368, distance: 78.4
click at [592, 368] on div "Email Created with Sketch. Ashton Wheelans Email Connect more Pages/Channels/Pr…" at bounding box center [784, 413] width 604 height 558
click at [752, 358] on input "Ashton Wheelans Day at the Races" at bounding box center [849, 360] width 426 height 25
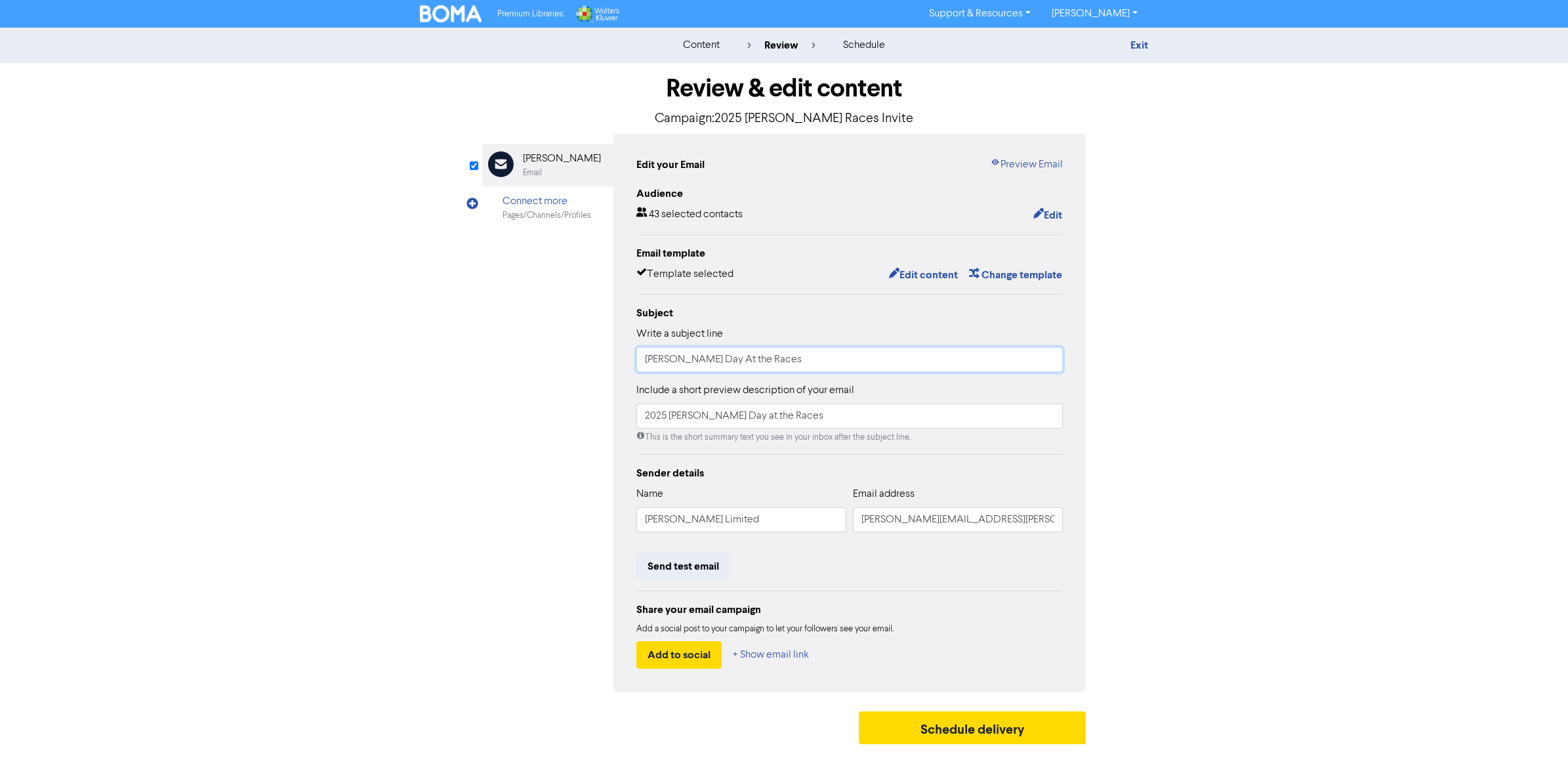
paste input "2025 Ashton Wheelans Day at the Races"
drag, startPoint x: 871, startPoint y: 357, endPoint x: 609, endPoint y: 379, distance: 262.9
click at [543, 357] on div "Email Created with Sketch. Ashton Wheelans Email Connect more Pages/Channels/Pr…" at bounding box center [784, 413] width 604 height 558
type input "Ashton Wheelans Day At The Races"
drag, startPoint x: 812, startPoint y: 414, endPoint x: 530, endPoint y: 400, distance: 282.3
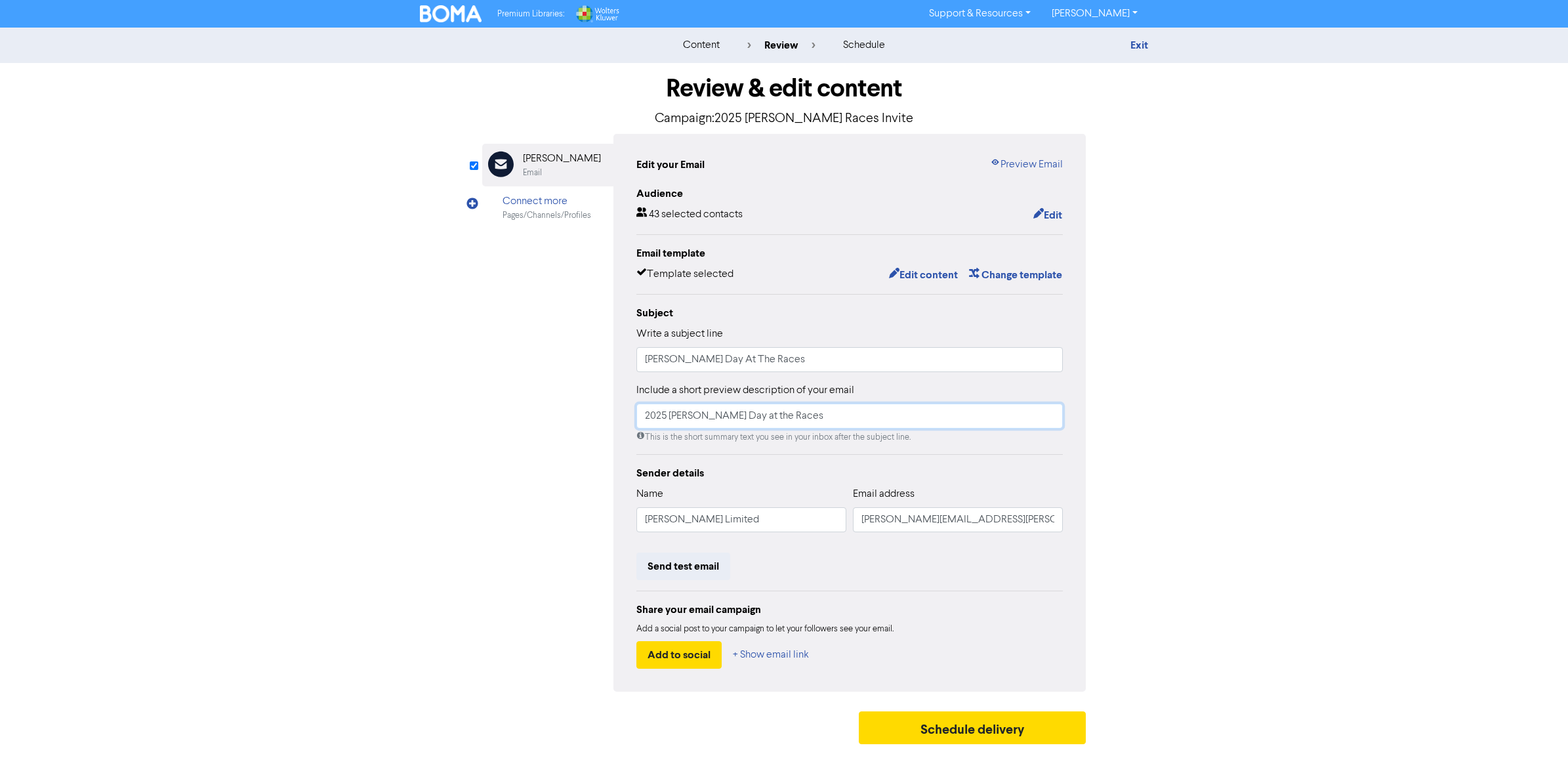
click at [530, 400] on div "Email Created with Sketch. Ashton Wheelans Email Connect more Pages/Channels/Pr…" at bounding box center [784, 413] width 604 height 558
paste input "Ashton Wheelans Day At T"
type input "Ashton Wheelans Day At The Races"
drag, startPoint x: 768, startPoint y: 360, endPoint x: 783, endPoint y: 361, distance: 15.0
click at [771, 360] on input "Ashton Wheelans Day At The Races" at bounding box center [849, 360] width 426 height 25
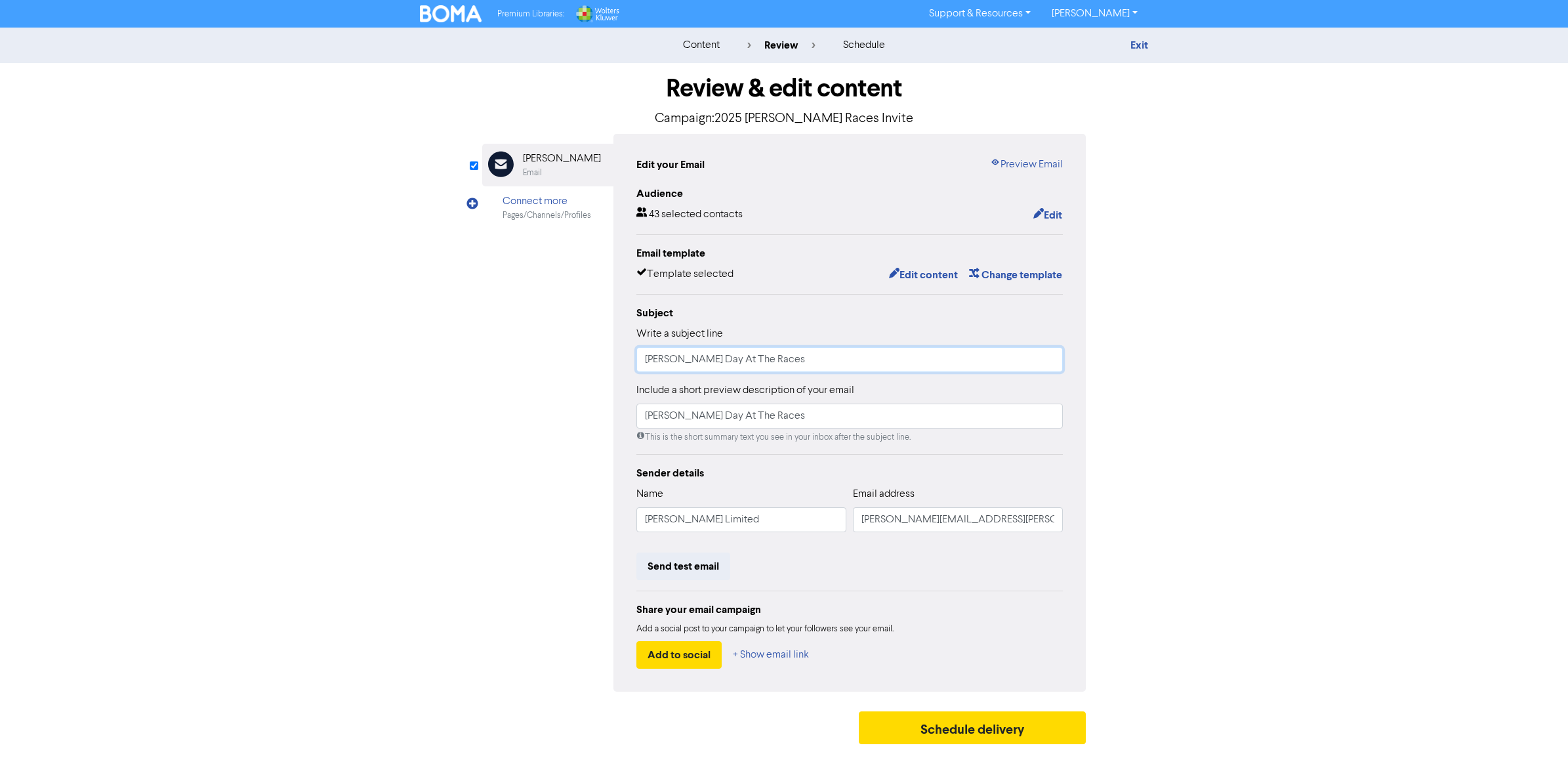
click at [793, 361] on input "Ashton Wheelans Day At The Races" at bounding box center [849, 360] width 426 height 25
drag, startPoint x: 833, startPoint y: 368, endPoint x: 604, endPoint y: 356, distance: 229.3
click at [604, 357] on div "Email Created with Sketch. Ashton Wheelans Email Connect more Pages/Channels/Pr…" at bounding box center [784, 413] width 604 height 558
type input "Ashton Wheelans Day at the Races"
drag, startPoint x: 821, startPoint y: 418, endPoint x: 592, endPoint y: 410, distance: 229.1
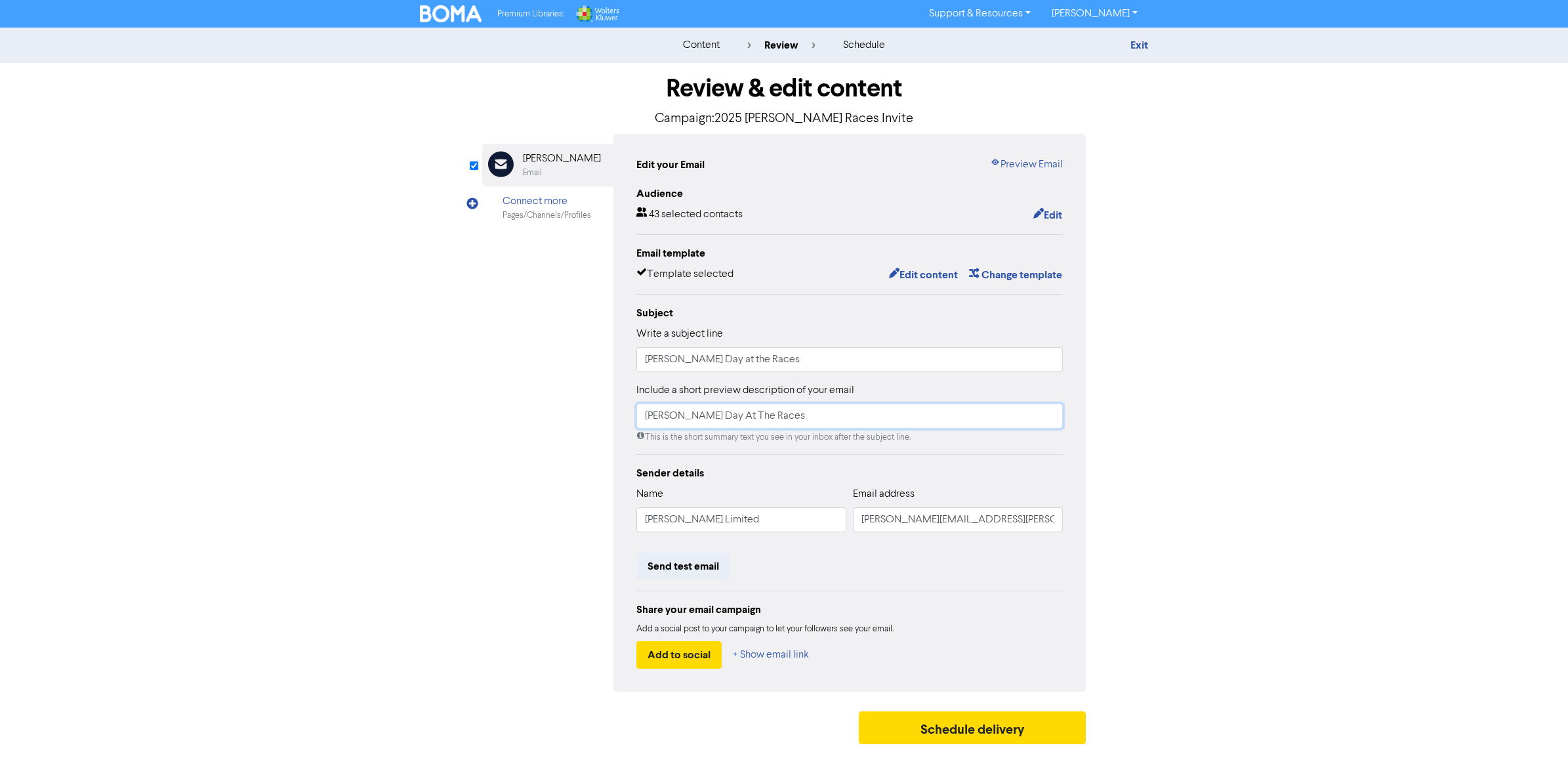
click at [594, 410] on div "Email Created with Sketch. Ashton Wheelans Email Connect more Pages/Channels/Pr…" at bounding box center [784, 413] width 604 height 558
paste input "at t"
type input "Ashton Wheelans Day at the Races"
click at [1031, 606] on div "Add to social + Show email link" at bounding box center [849, 655] width 426 height 27
click at [1011, 149] on div "Edit your Email Preview Email Audience 43 selected contacts Edit Email template…" at bounding box center [849, 413] width 472 height 558
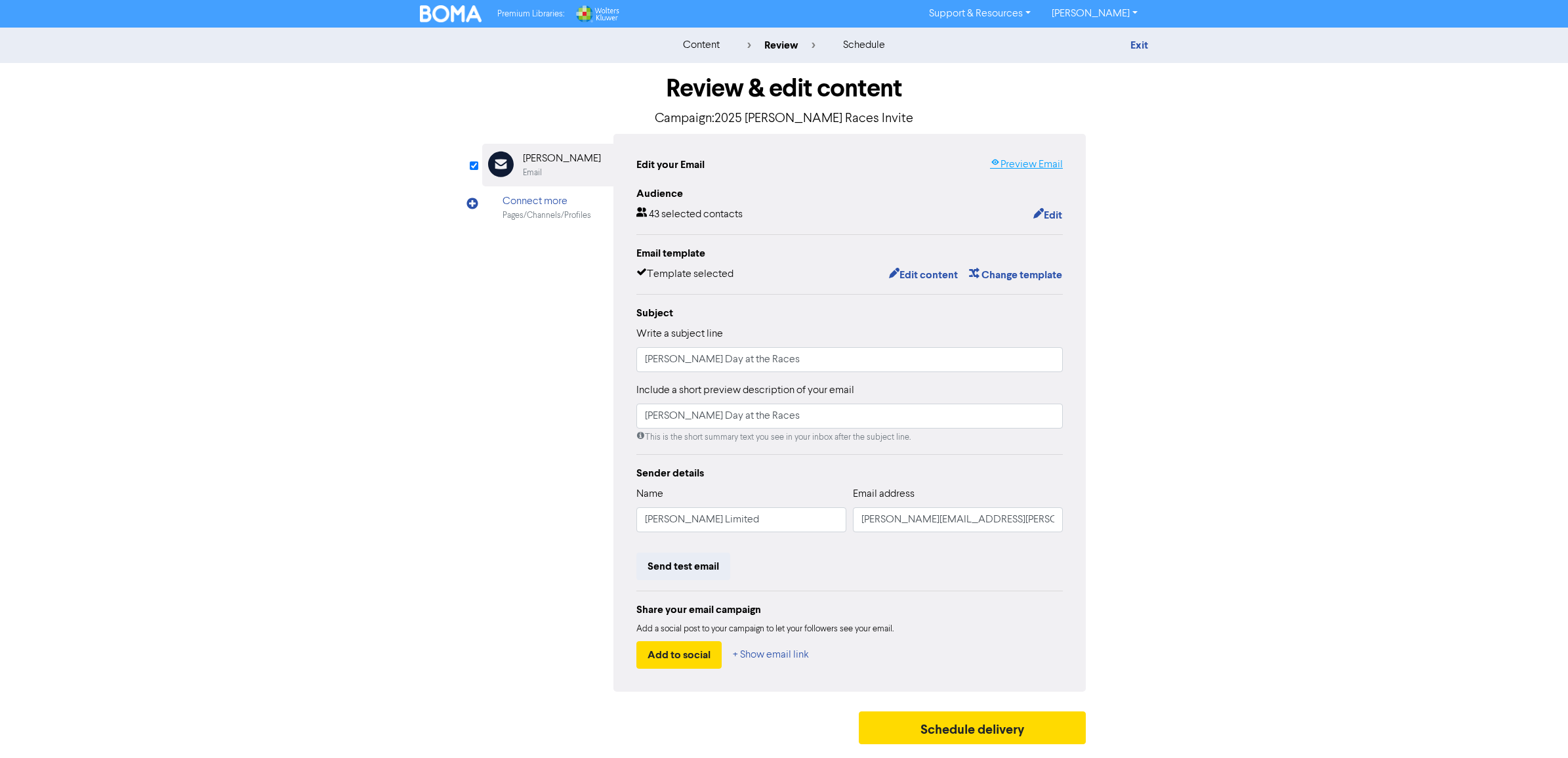
click at [1015, 159] on link "Preview Email" at bounding box center [1026, 165] width 72 height 16
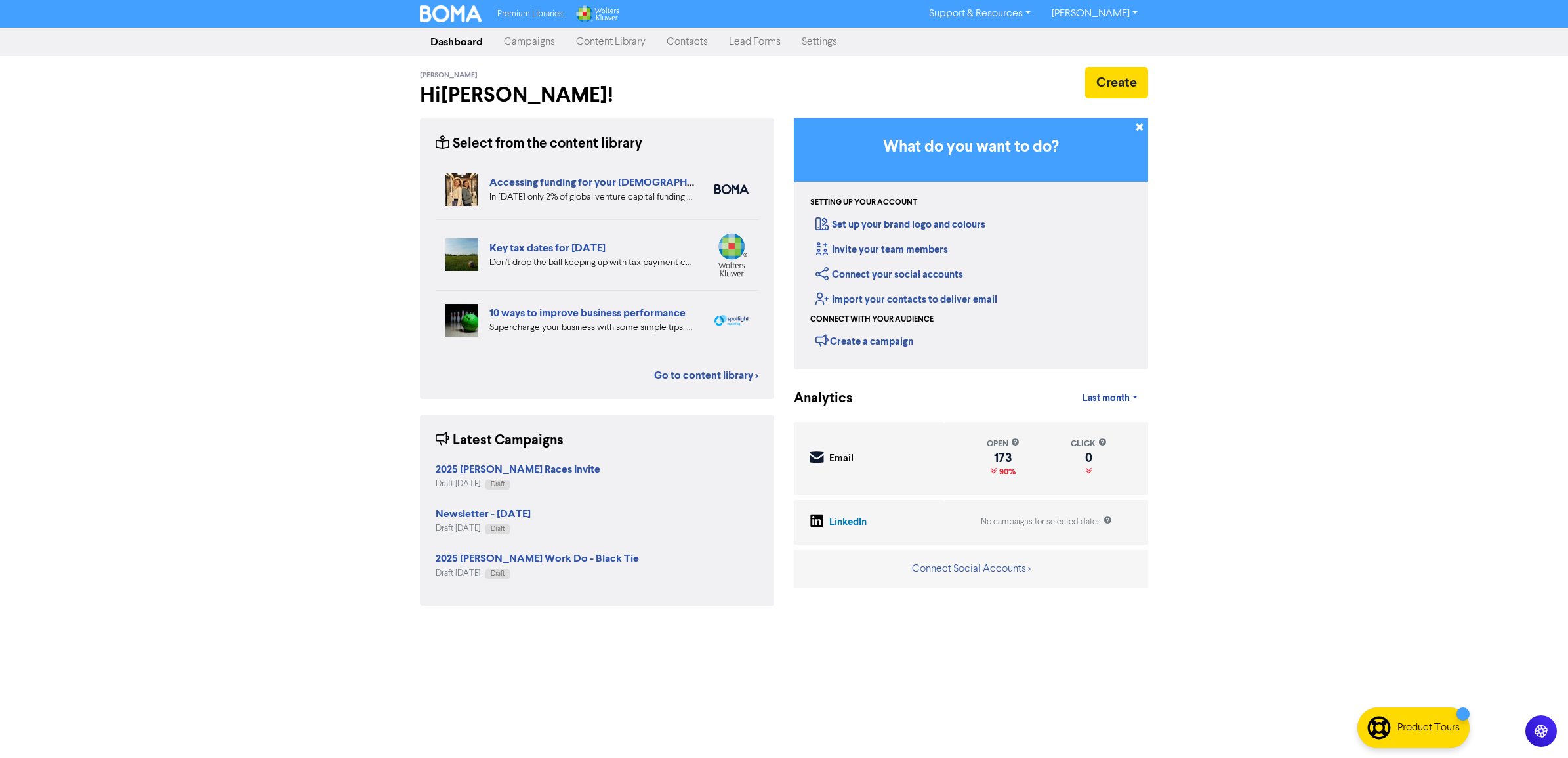
drag, startPoint x: 530, startPoint y: 31, endPoint x: 543, endPoint y: 31, distance: 13.0
click at [530, 31] on link "Campaigns" at bounding box center [530, 42] width 72 height 27
